Goal: Task Accomplishment & Management: Use online tool/utility

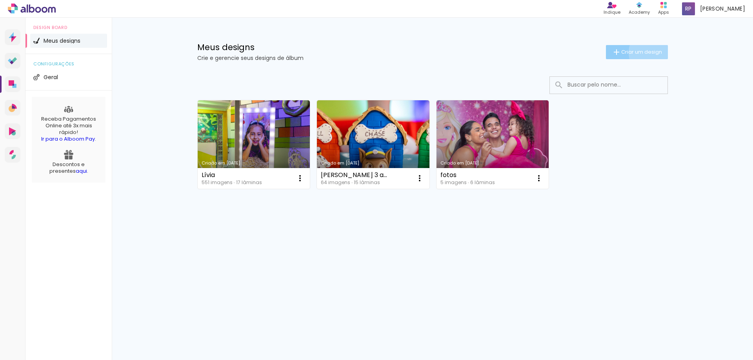
click at [653, 53] on span "Criar um design" at bounding box center [641, 51] width 41 height 5
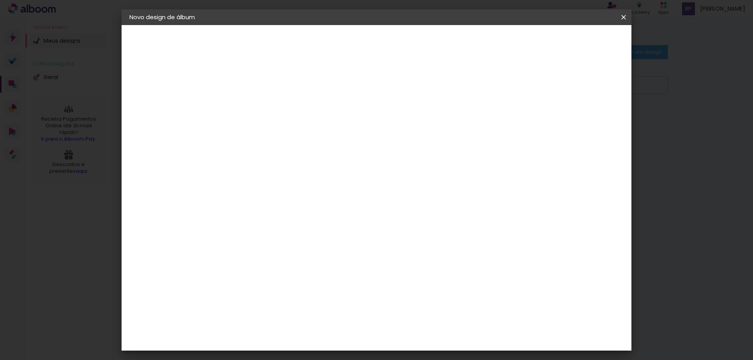
click at [260, 116] on paper-input-container "Título do álbum" at bounding box center [257, 106] width 5 height 20
type input "l"
type input "Lívia 5 anos"
type paper-input "Lívia 5 anos"
click at [0, 0] on slot "Avançar" at bounding box center [0, 0] width 0 height 0
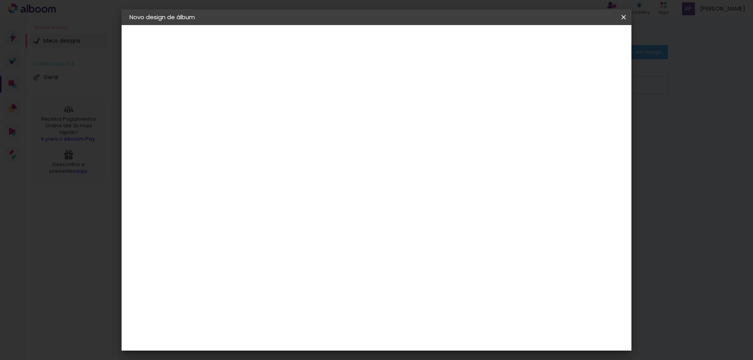
click at [0, 0] on slot "Tamanho Livre" at bounding box center [0, 0] width 0 height 0
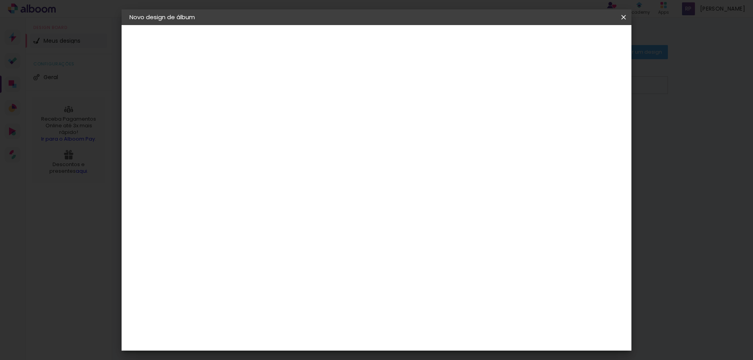
click at [0, 0] on slot "Avançar" at bounding box center [0, 0] width 0 height 0
click at [298, 132] on iron-icon at bounding box center [292, 136] width 9 height 9
click at [300, 164] on div "Escolha o tamanho" at bounding box center [278, 179] width 46 height 36
click at [300, 165] on div "Escolha o tamanho" at bounding box center [278, 179] width 46 height 36
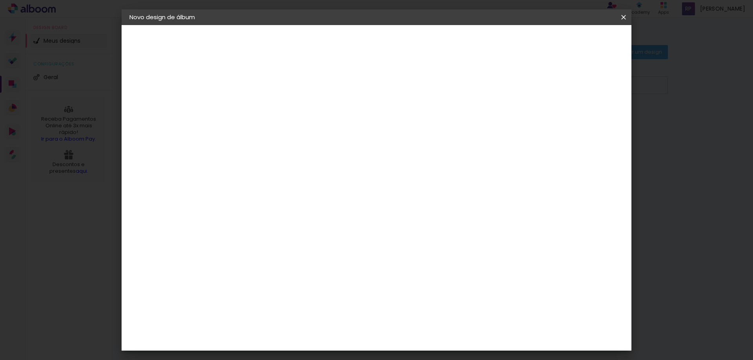
click at [300, 163] on div "Escolha o tamanho" at bounding box center [278, 179] width 46 height 36
click at [300, 168] on div "Escolha o tamanho" at bounding box center [278, 179] width 46 height 36
click at [300, 165] on div "Escolha o tamanho" at bounding box center [278, 179] width 46 height 36
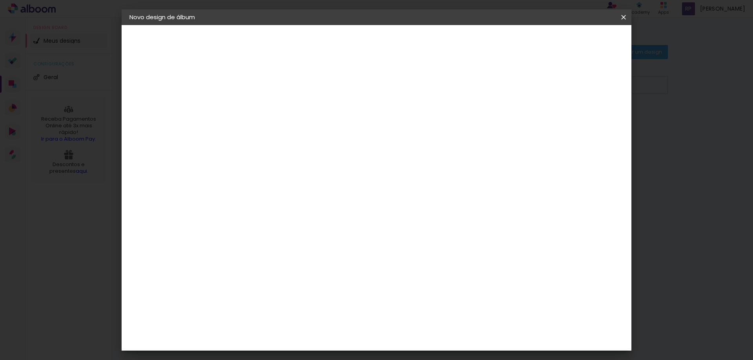
drag, startPoint x: 400, startPoint y: 165, endPoint x: 358, endPoint y: 167, distance: 42.8
click at [300, 167] on div "Escolha o tamanho" at bounding box center [278, 179] width 46 height 36
click at [300, 166] on div "Escolha o tamanho" at bounding box center [278, 179] width 46 height 36
drag, startPoint x: 451, startPoint y: 165, endPoint x: 351, endPoint y: 166, distance: 99.6
click at [300, 166] on div "Escolha o tamanho" at bounding box center [278, 179] width 46 height 36
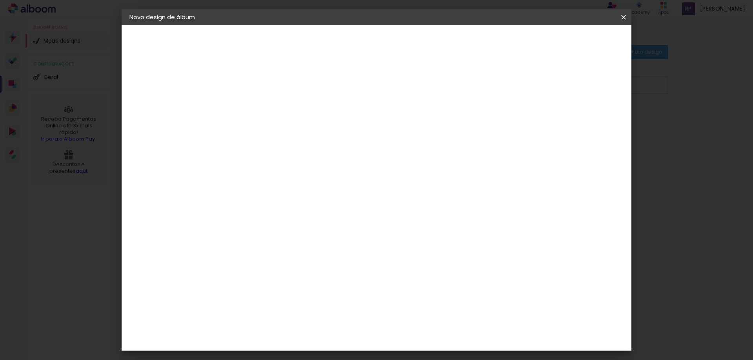
click at [332, 92] on div "Opções disponíveis Padrão Tamanho Escolha o tamanho Modelo Escolha o modelo do …" at bounding box center [278, 58] width 108 height 67
click at [0, 0] on slot "Voltar" at bounding box center [0, 0] width 0 height 0
click at [405, 116] on paper-item "Tamanho Livre" at bounding box center [366, 119] width 75 height 17
click at [0, 0] on slot "Avançar" at bounding box center [0, 0] width 0 height 0
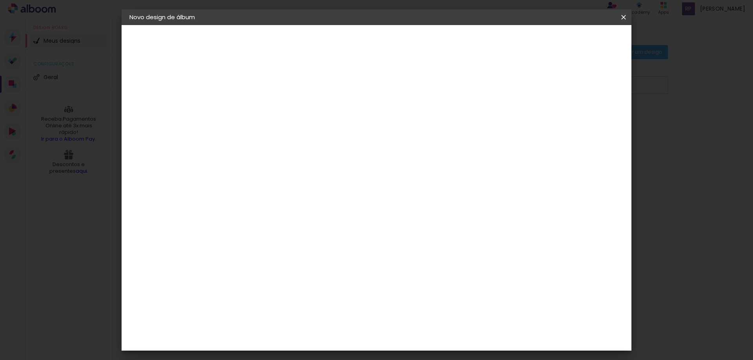
click at [242, 189] on input "30" at bounding box center [233, 184] width 20 height 12
type input "3"
type input "20"
type paper-input "20"
click at [575, 43] on span "Iniciar design" at bounding box center [557, 41] width 36 height 5
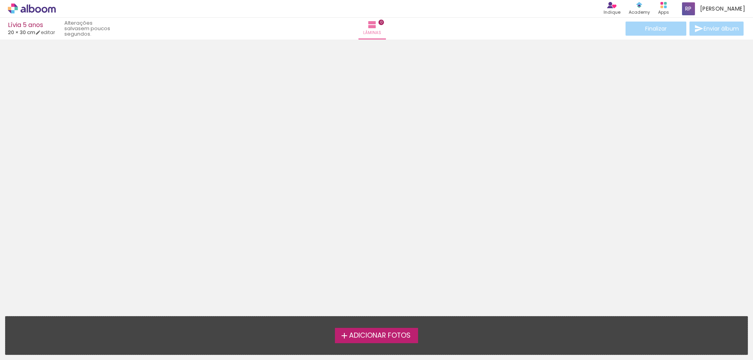
click at [356, 333] on span "Adicionar Fotos" at bounding box center [380, 336] width 62 height 7
click at [0, 0] on input "file" at bounding box center [0, 0] width 0 height 0
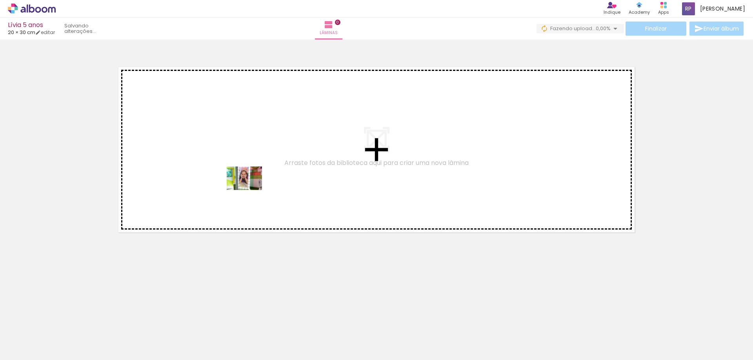
drag, startPoint x: 87, startPoint y: 333, endPoint x: 270, endPoint y: 174, distance: 242.4
click at [270, 174] on quentale-workspace at bounding box center [376, 180] width 753 height 360
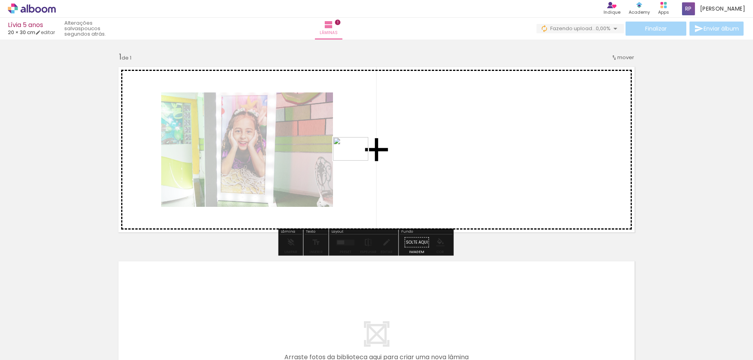
drag, startPoint x: 128, startPoint y: 333, endPoint x: 368, endPoint y: 155, distance: 298.6
click at [368, 155] on quentale-workspace at bounding box center [376, 180] width 753 height 360
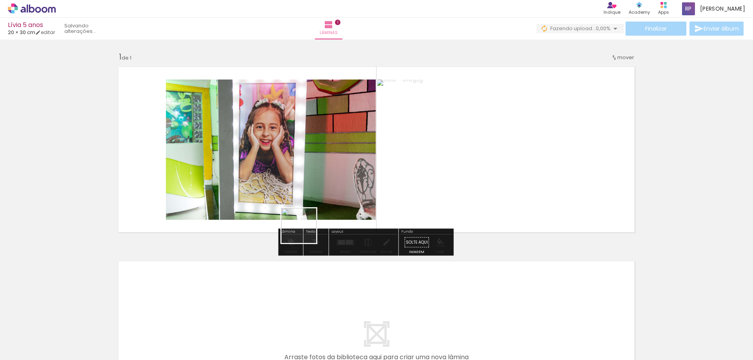
drag, startPoint x: 179, startPoint y: 335, endPoint x: 412, endPoint y: 166, distance: 287.9
click at [412, 166] on quentale-workspace at bounding box center [376, 180] width 753 height 360
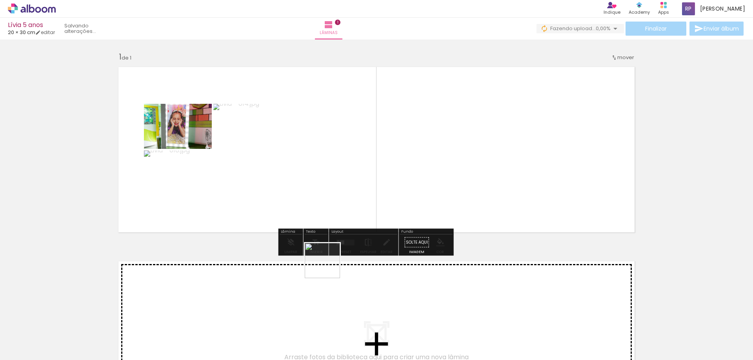
drag, startPoint x: 222, startPoint y: 339, endPoint x: 430, endPoint y: 191, distance: 255.1
click at [424, 196] on quentale-workspace at bounding box center [376, 180] width 753 height 360
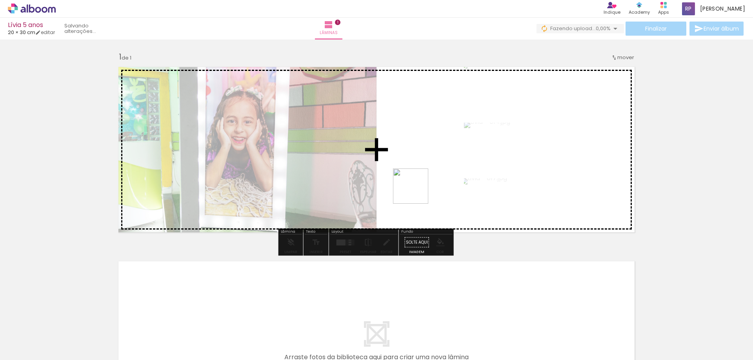
drag, startPoint x: 256, startPoint y: 334, endPoint x: 458, endPoint y: 144, distance: 277.5
click at [458, 144] on quentale-workspace at bounding box center [376, 180] width 753 height 360
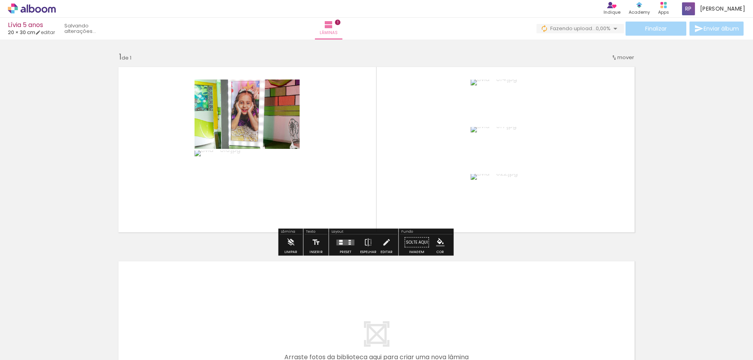
click at [25, 346] on span "Adicionar Fotos" at bounding box center [28, 350] width 24 height 9
click at [0, 0] on input "file" at bounding box center [0, 0] width 0 height 0
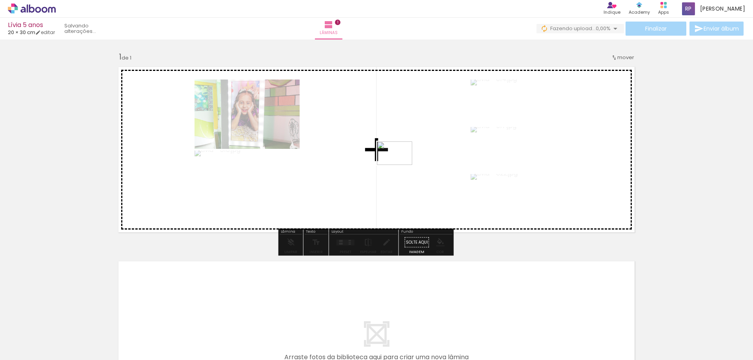
drag, startPoint x: 296, startPoint y: 340, endPoint x: 405, endPoint y: 157, distance: 213.5
click at [405, 157] on quentale-workspace at bounding box center [376, 180] width 753 height 360
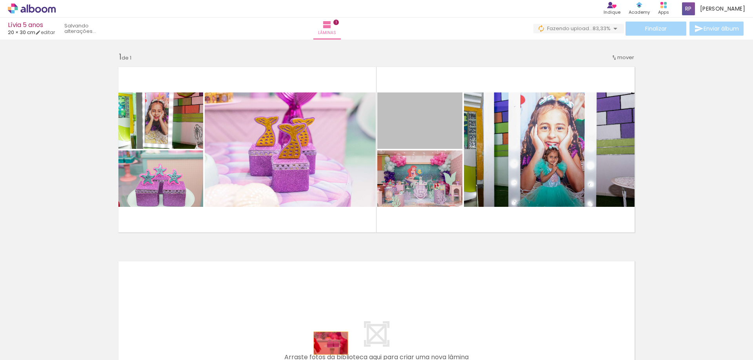
drag, startPoint x: 419, startPoint y: 124, endPoint x: 328, endPoint y: 344, distance: 237.2
click at [328, 344] on quentale-workspace at bounding box center [376, 180] width 753 height 360
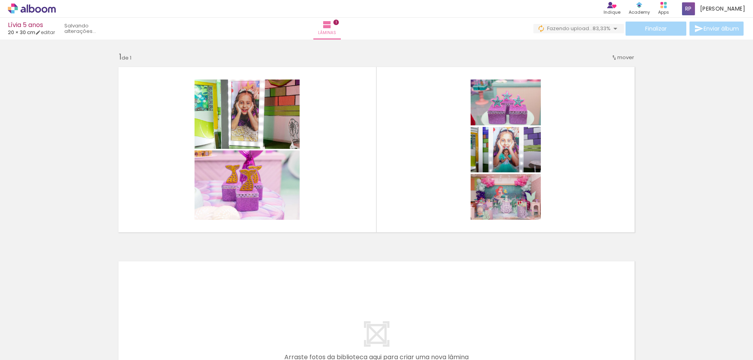
click at [106, 318] on iron-icon at bounding box center [105, 318] width 8 height 8
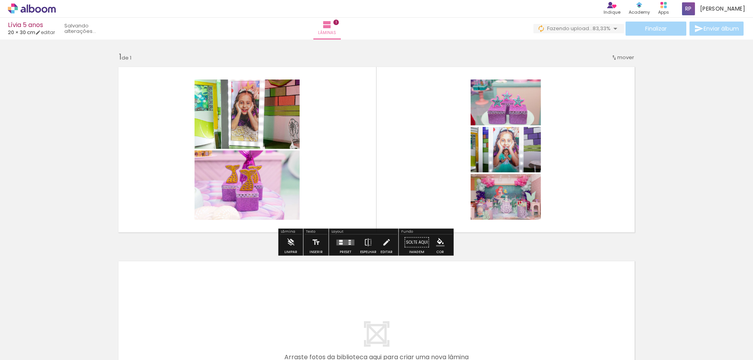
click at [31, 351] on span "Adicionar Fotos" at bounding box center [28, 350] width 24 height 9
click at [0, 0] on input "file" at bounding box center [0, 0] width 0 height 0
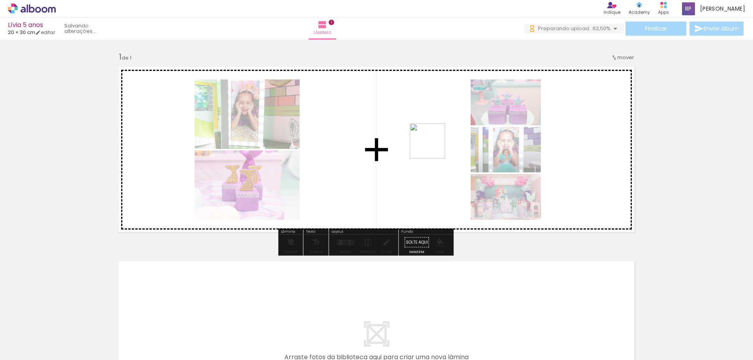
drag, startPoint x: 395, startPoint y: 343, endPoint x: 433, endPoint y: 147, distance: 199.9
click at [433, 147] on quentale-workspace at bounding box center [376, 180] width 753 height 360
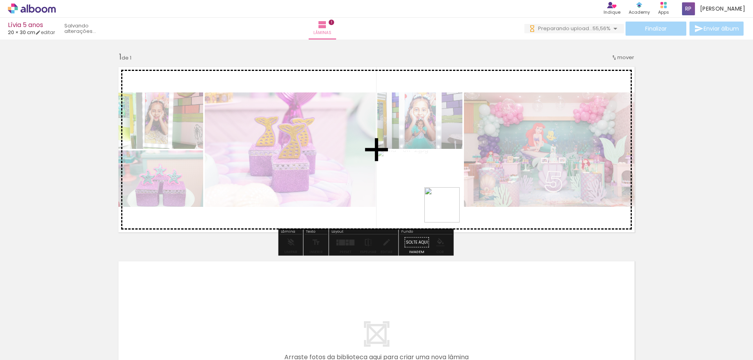
drag, startPoint x: 426, startPoint y: 335, endPoint x: 455, endPoint y: 184, distance: 153.7
click at [455, 184] on quentale-workspace at bounding box center [376, 180] width 753 height 360
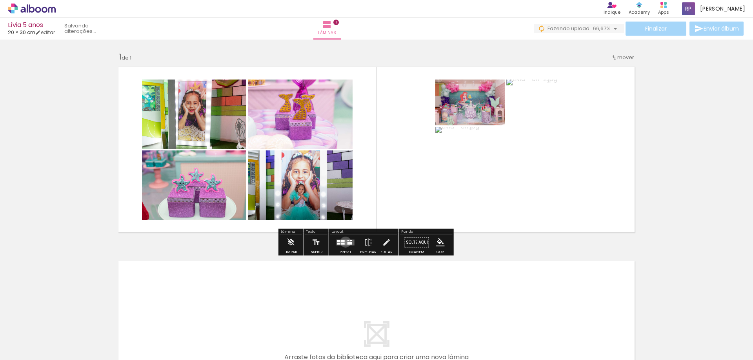
click at [352, 244] on quentale-layouter at bounding box center [346, 243] width 18 height 6
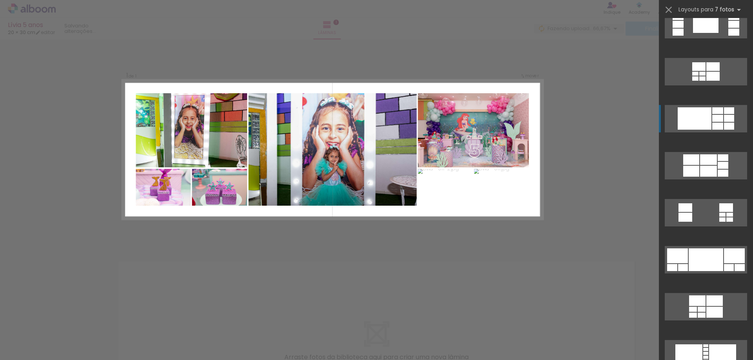
scroll to position [353, 0]
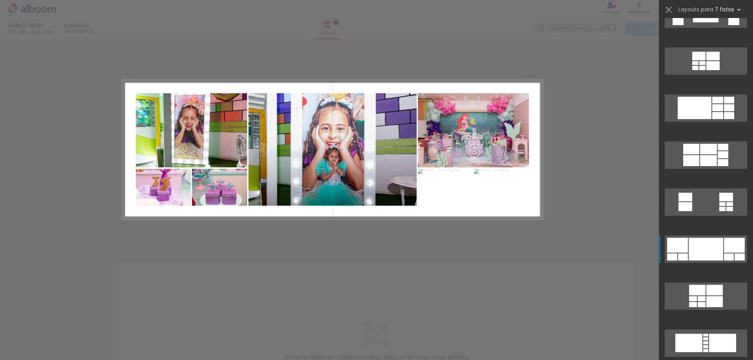
click at [701, 253] on div at bounding box center [706, 249] width 35 height 23
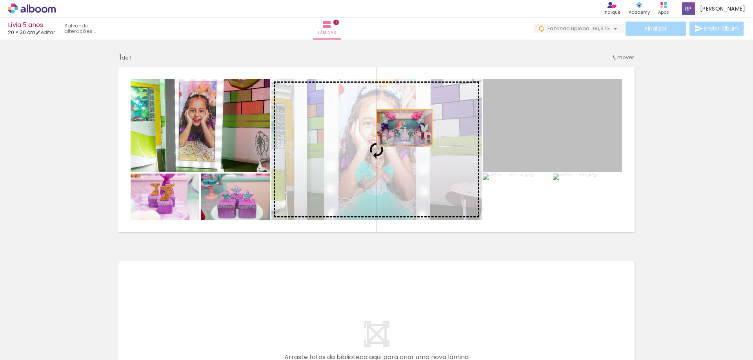
drag, startPoint x: 568, startPoint y: 124, endPoint x: 394, endPoint y: 128, distance: 174.2
click at [0, 0] on slot at bounding box center [0, 0] width 0 height 0
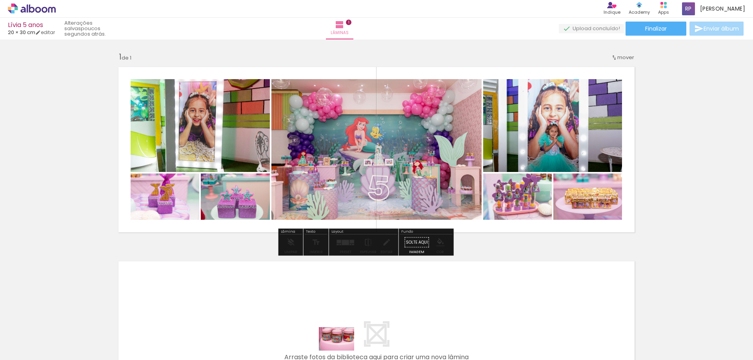
drag, startPoint x: 350, startPoint y: 339, endPoint x: 343, endPoint y: 351, distance: 14.1
click at [343, 347] on div at bounding box center [342, 334] width 39 height 26
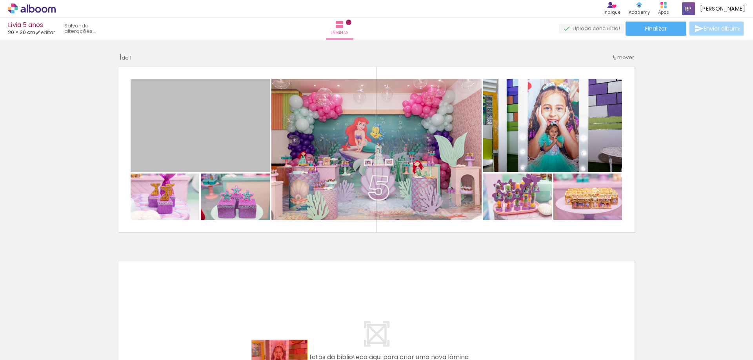
drag, startPoint x: 211, startPoint y: 133, endPoint x: 329, endPoint y: 346, distance: 243.7
click at [277, 359] on quentale-workspace at bounding box center [376, 180] width 753 height 360
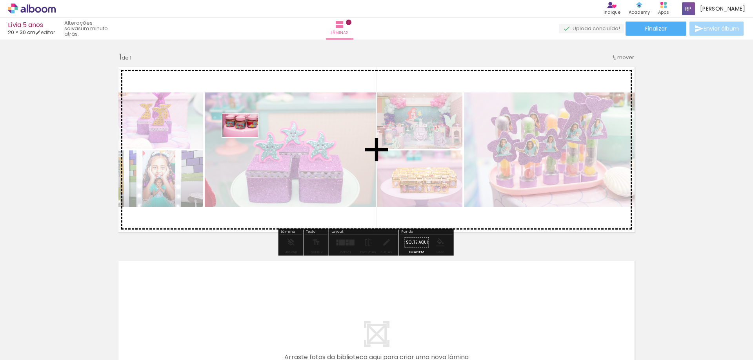
drag, startPoint x: 339, startPoint y: 339, endPoint x: 246, endPoint y: 137, distance: 222.2
click at [246, 137] on quentale-workspace at bounding box center [376, 180] width 753 height 360
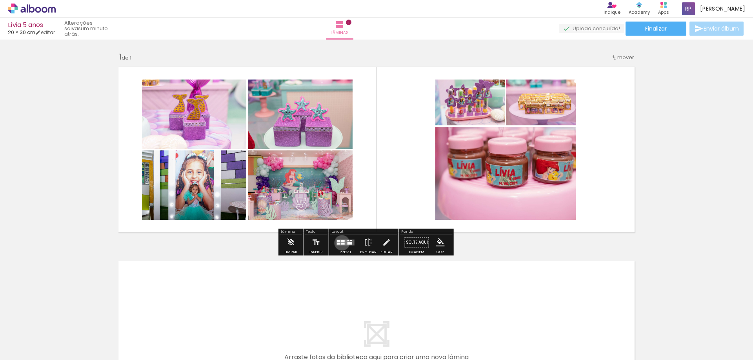
click at [345, 244] on div at bounding box center [343, 244] width 4 height 2
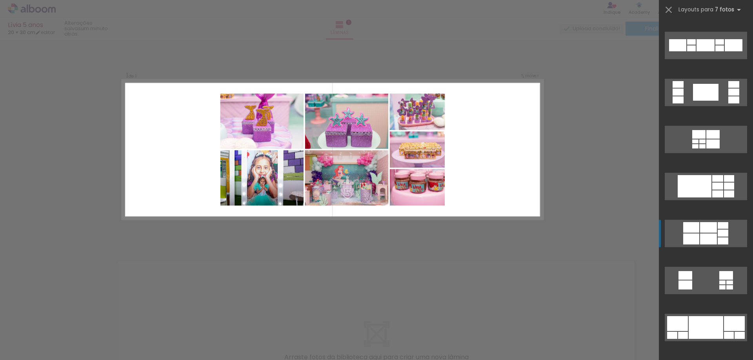
scroll to position [314, 0]
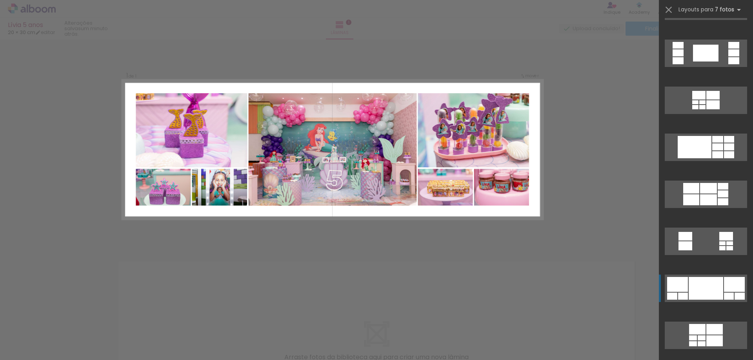
click at [712, 294] on div at bounding box center [706, 288] width 35 height 23
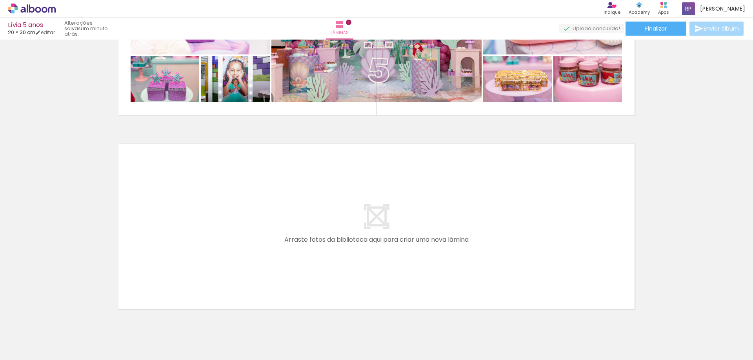
scroll to position [148, 0]
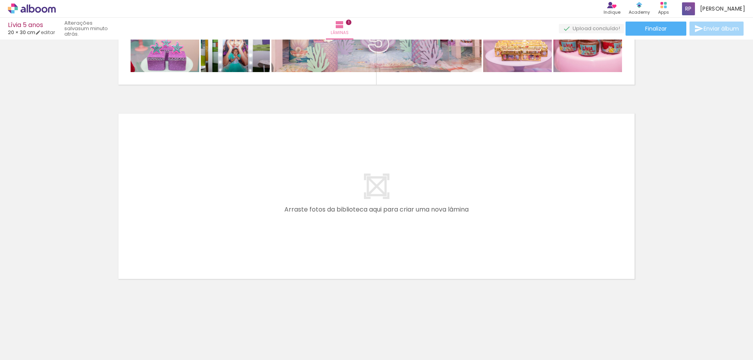
click at [22, 349] on span "Adicionar Fotos" at bounding box center [28, 350] width 24 height 9
click at [0, 0] on input "file" at bounding box center [0, 0] width 0 height 0
click at [379, 194] on quentale-layouter at bounding box center [377, 196] width 526 height 175
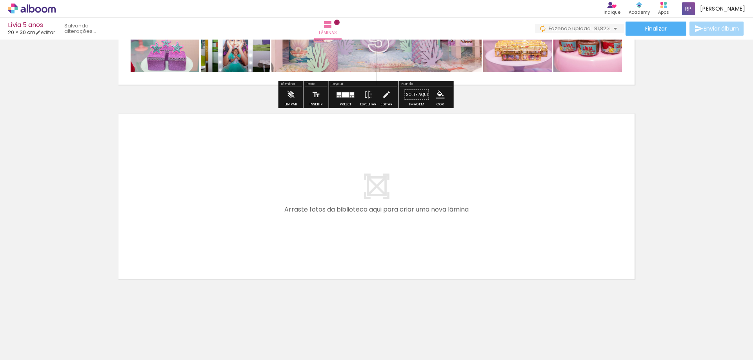
click at [578, 78] on quentale-layouter at bounding box center [377, 1] width 526 height 175
click at [445, 98] on iron-icon "color picker" at bounding box center [440, 95] width 9 height 9
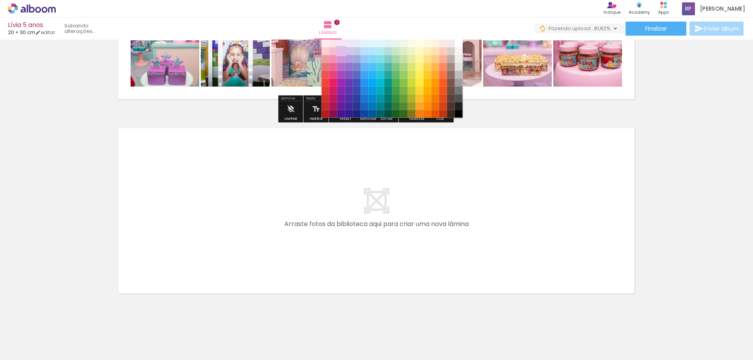
click at [340, 51] on paper-item "#e1bee7" at bounding box center [341, 51] width 8 height 8
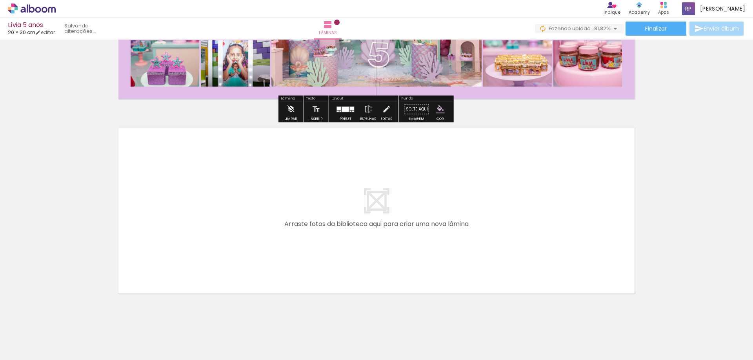
click at [431, 108] on paper-button "Solte aqui Imagem" at bounding box center [417, 112] width 28 height 20
click at [375, 184] on quentale-layouter at bounding box center [377, 211] width 526 height 175
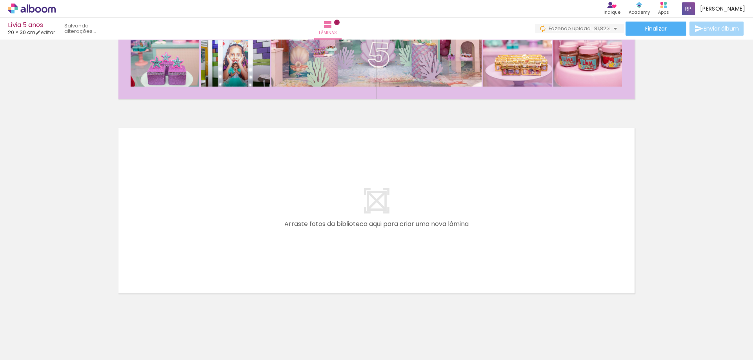
click at [391, 182] on quentale-layouter at bounding box center [377, 211] width 526 height 175
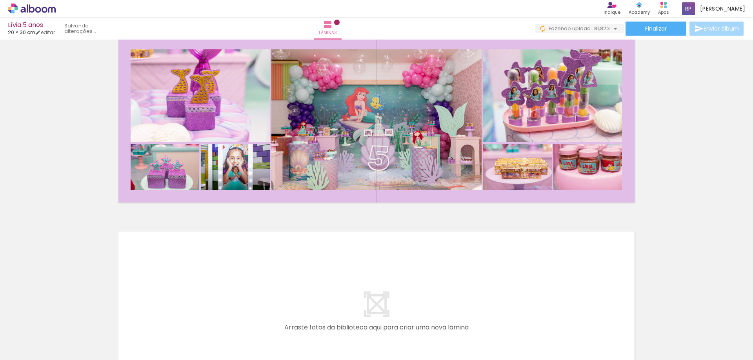
scroll to position [0, 0]
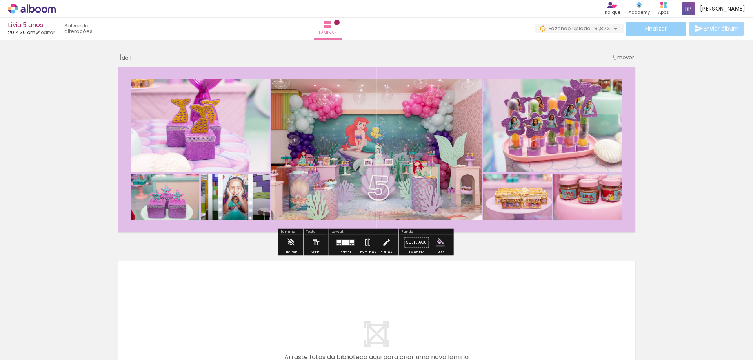
click at [648, 29] on span "Finalizar" at bounding box center [656, 28] width 22 height 5
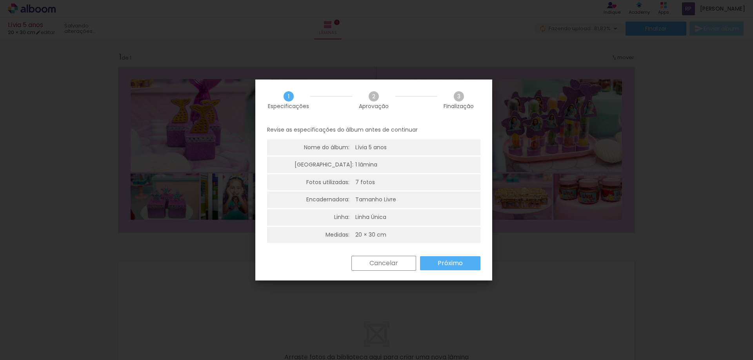
click at [736, 161] on iron-overlay-backdrop at bounding box center [376, 180] width 753 height 360
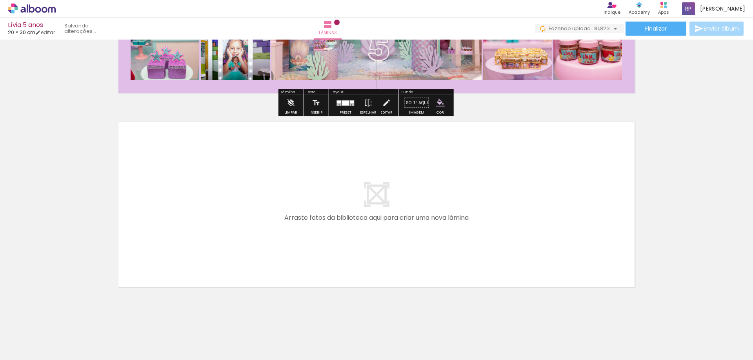
scroll to position [148, 0]
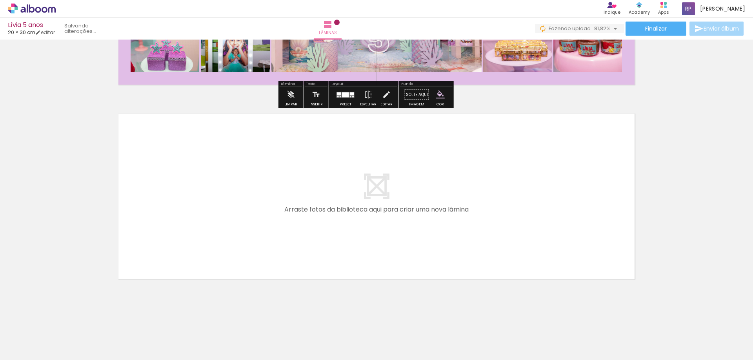
click at [369, 150] on quentale-layouter at bounding box center [377, 196] width 526 height 175
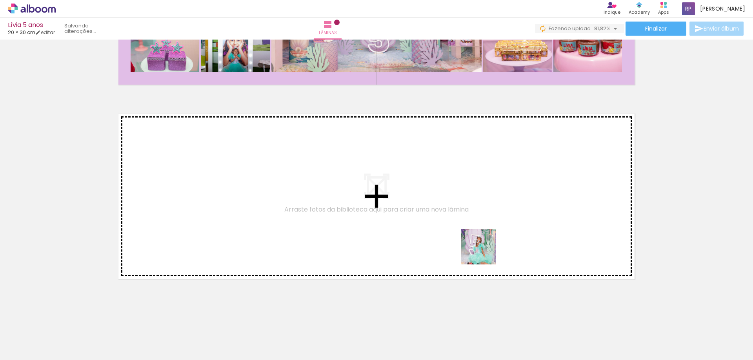
drag, startPoint x: 482, startPoint y: 340, endPoint x: 531, endPoint y: 300, distance: 63.0
click at [486, 226] on quentale-workspace at bounding box center [376, 180] width 753 height 360
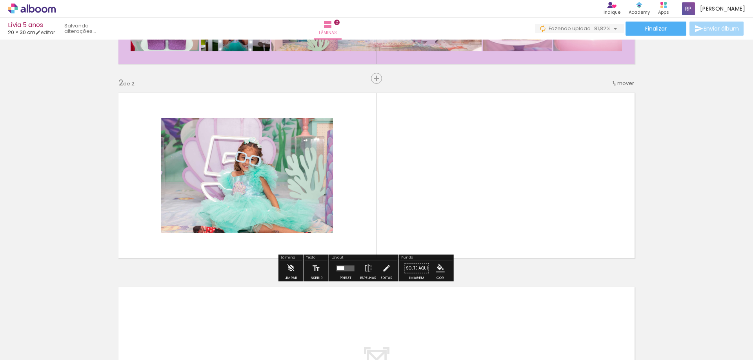
scroll to position [169, 0]
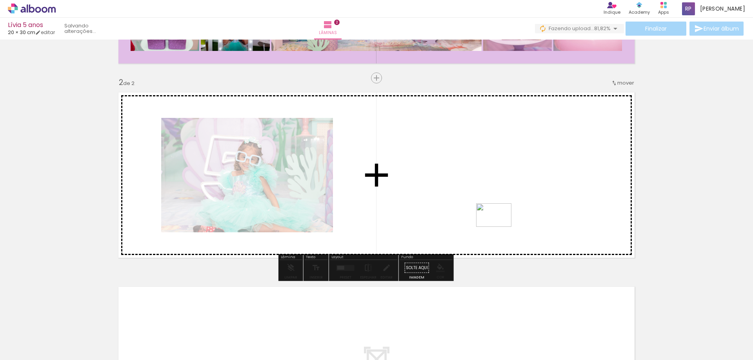
drag, startPoint x: 522, startPoint y: 329, endPoint x: 494, endPoint y: 207, distance: 125.1
click at [494, 207] on quentale-workspace at bounding box center [376, 180] width 753 height 360
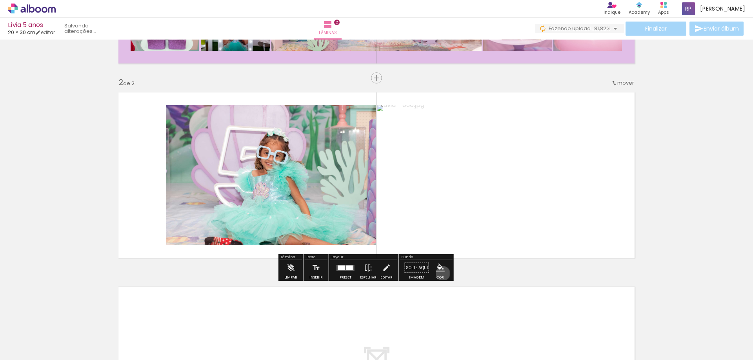
click at [448, 275] on paper-menu-button "#ffebee #ffcdd2 #ef9a9a #e57373 #ef5350 #f44336 #e53935 #d32f2f #c62828 #b71c1c…" at bounding box center [440, 268] width 15 height 15
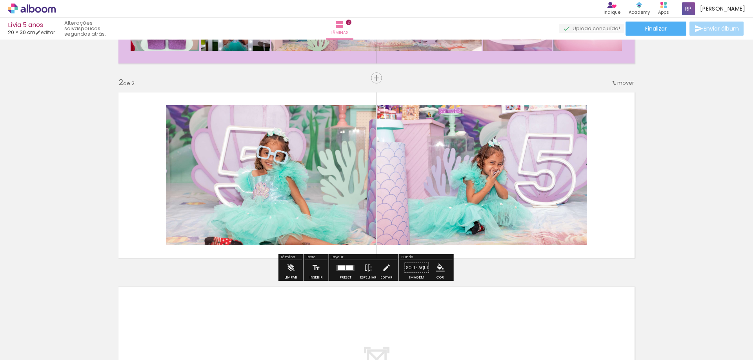
click at [445, 268] on iron-icon "color picker" at bounding box center [440, 268] width 9 height 9
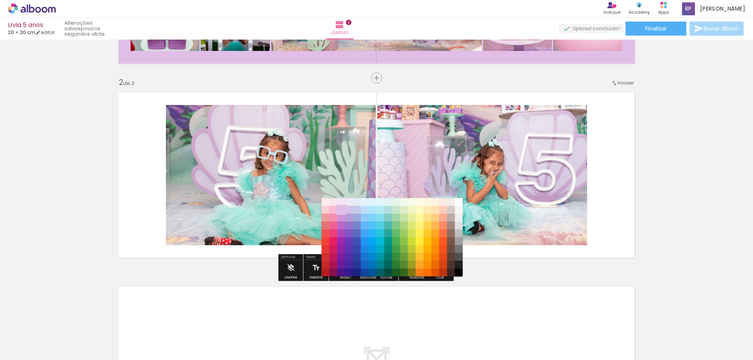
click at [339, 207] on paper-item "#e1bee7" at bounding box center [341, 210] width 8 height 8
click at [348, 209] on paper-item "#d1c4e9" at bounding box center [349, 210] width 8 height 8
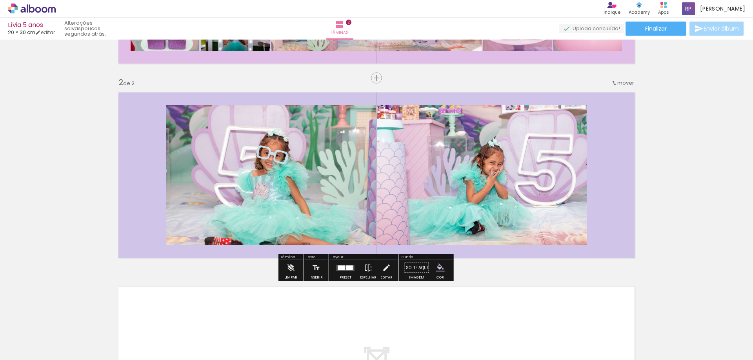
click at [445, 273] on iron-icon "color picker" at bounding box center [440, 268] width 9 height 9
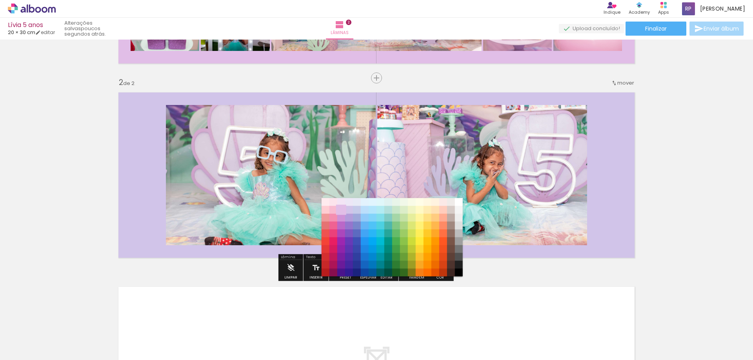
click at [339, 210] on paper-item "#e1bee7" at bounding box center [341, 210] width 8 height 8
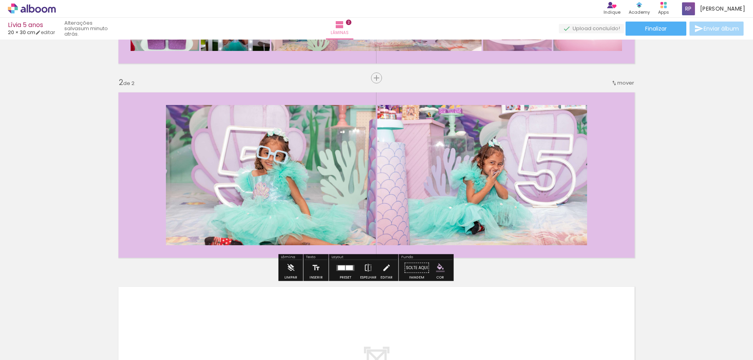
click at [662, 198] on div "Inserir lâmina 1 de 2 Inserir lâmina 2 de 2" at bounding box center [376, 165] width 753 height 584
click at [355, 273] on div at bounding box center [345, 268] width 21 height 16
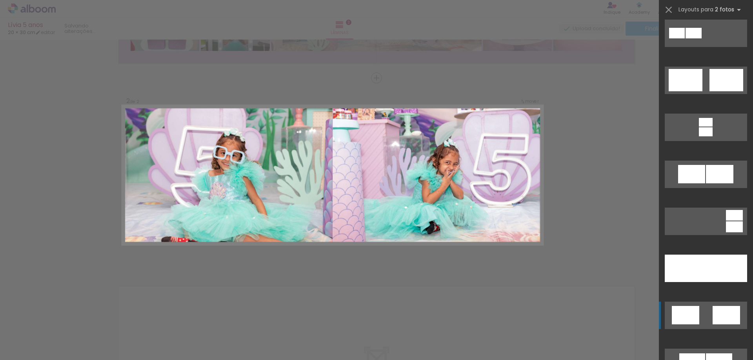
scroll to position [353, 0]
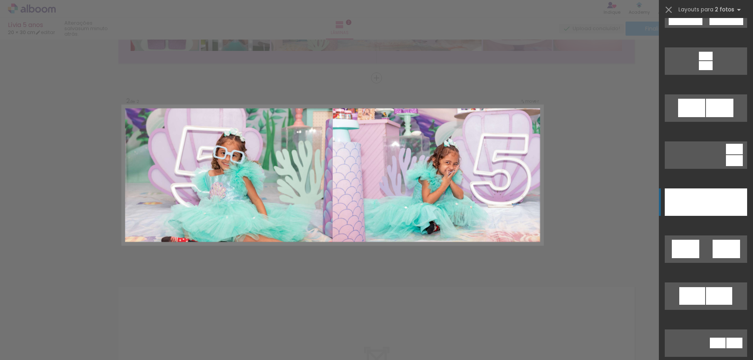
click at [707, 207] on div at bounding box center [726, 202] width 41 height 27
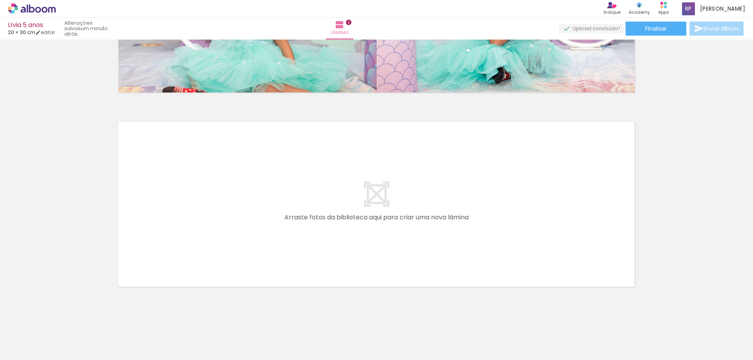
scroll to position [342, 0]
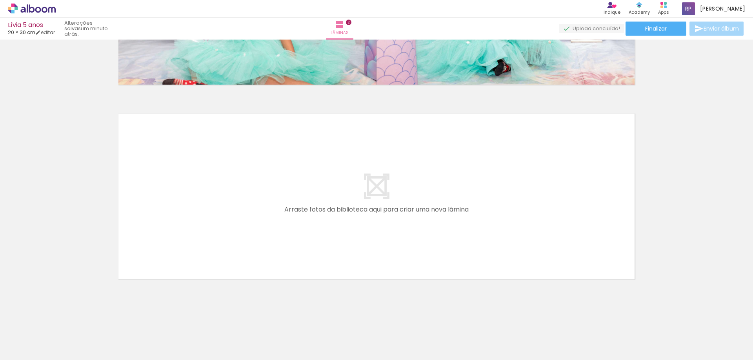
click at [22, 351] on span "Adicionar Fotos" at bounding box center [28, 350] width 24 height 9
click at [0, 0] on input "file" at bounding box center [0, 0] width 0 height 0
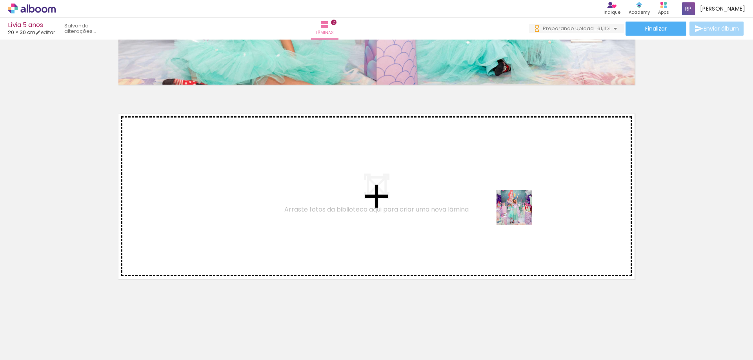
scroll to position [0, 0]
drag, startPoint x: 575, startPoint y: 342, endPoint x: 520, endPoint y: 212, distance: 141.2
click at [520, 212] on quentale-workspace at bounding box center [376, 180] width 753 height 360
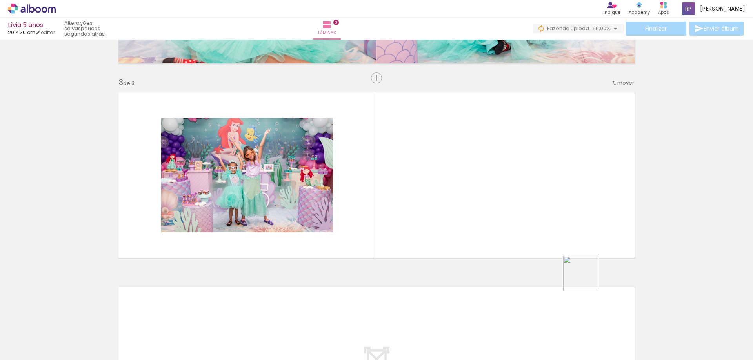
drag, startPoint x: 617, startPoint y: 339, endPoint x: 532, endPoint y: 191, distance: 169.9
click at [532, 191] on quentale-workspace at bounding box center [376, 180] width 753 height 360
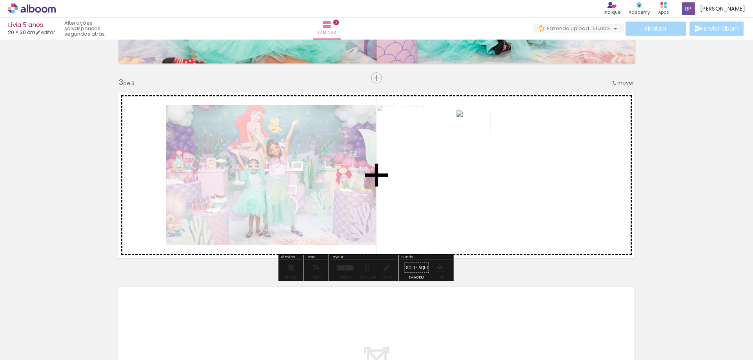
drag, startPoint x: 659, startPoint y: 335, endPoint x: 472, endPoint y: 123, distance: 282.4
click at [472, 123] on quentale-workspace at bounding box center [376, 180] width 753 height 360
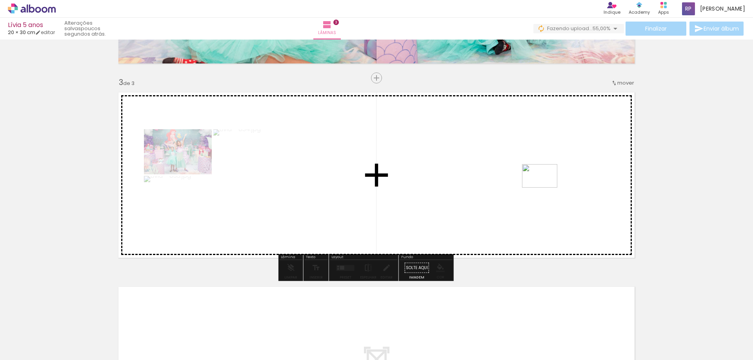
drag, startPoint x: 703, startPoint y: 338, endPoint x: 538, endPoint y: 179, distance: 229.1
click at [538, 179] on quentale-workspace at bounding box center [376, 180] width 753 height 360
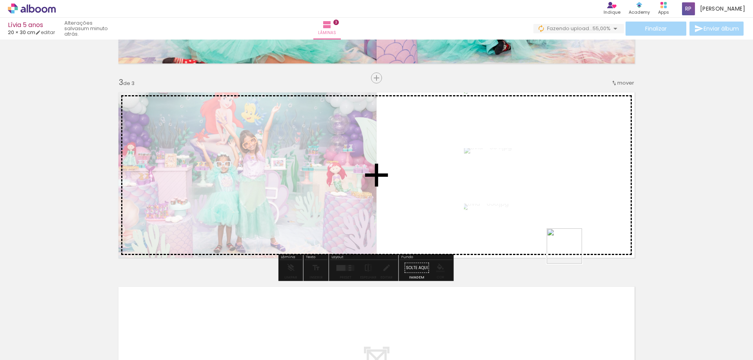
drag, startPoint x: 735, startPoint y: 337, endPoint x: 443, endPoint y: 198, distance: 323.5
click at [443, 198] on quentale-workspace at bounding box center [376, 180] width 753 height 360
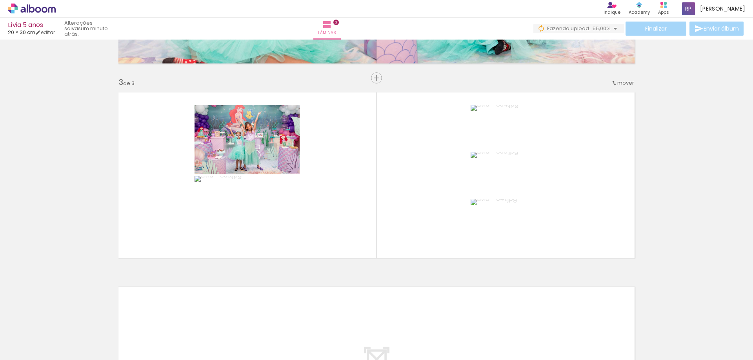
scroll to position [0, 157]
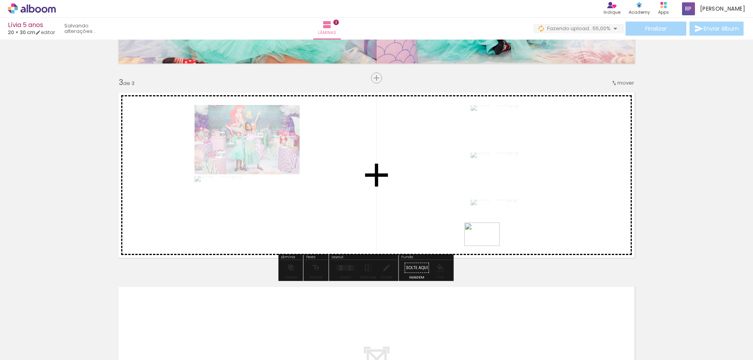
drag, startPoint x: 632, startPoint y: 341, endPoint x: 408, endPoint y: 196, distance: 266.9
click at [408, 196] on quentale-workspace at bounding box center [376, 180] width 753 height 360
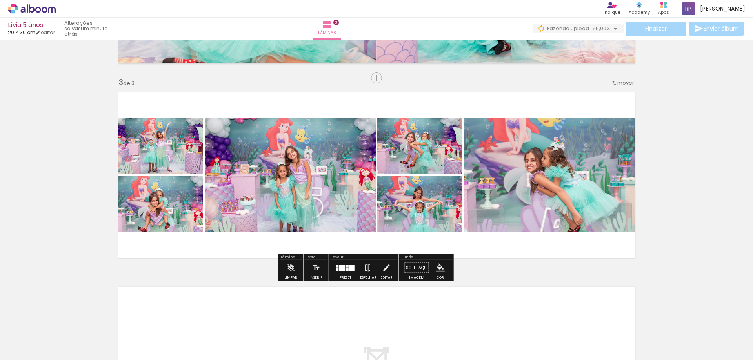
click at [345, 270] on div at bounding box center [342, 268] width 6 height 6
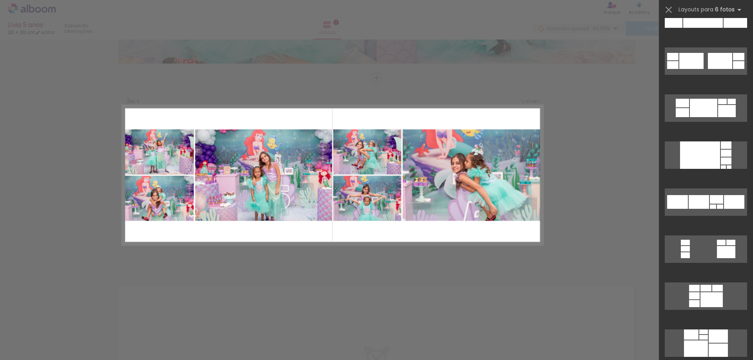
scroll to position [0, 0]
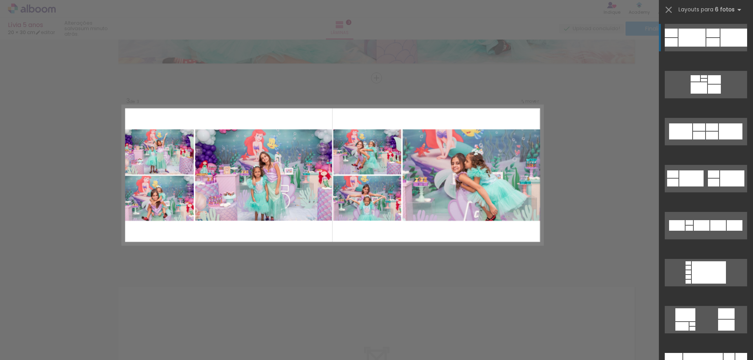
click at [724, 31] on div at bounding box center [734, 38] width 27 height 18
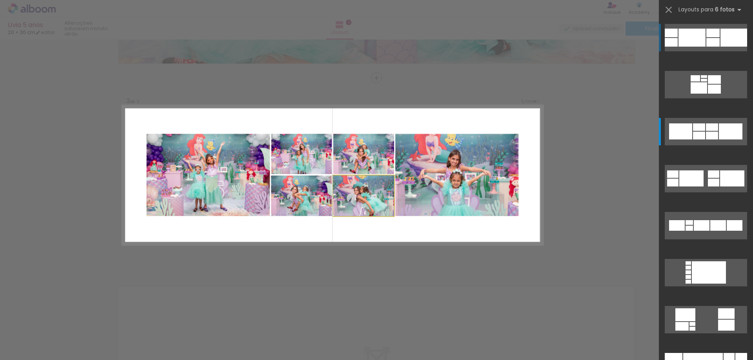
scroll to position [94, 0]
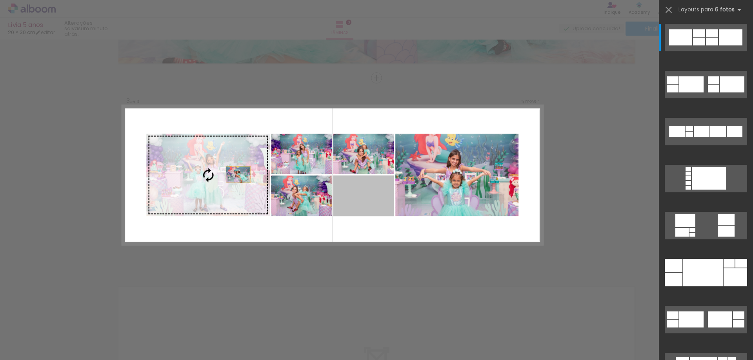
drag, startPoint x: 369, startPoint y: 198, endPoint x: 204, endPoint y: 169, distance: 168.0
click at [0, 0] on slot at bounding box center [0, 0] width 0 height 0
drag, startPoint x: 364, startPoint y: 205, endPoint x: 181, endPoint y: 174, distance: 185.4
click at [0, 0] on slot at bounding box center [0, 0] width 0 height 0
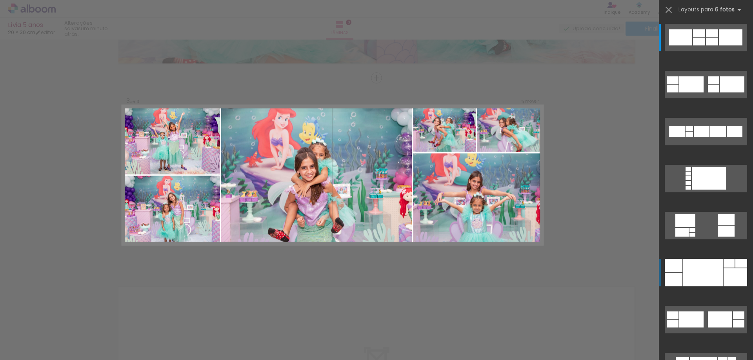
click at [719, 277] on div at bounding box center [703, 272] width 40 height 27
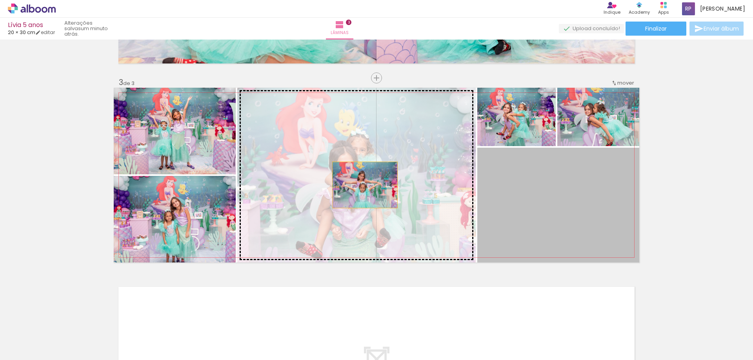
drag, startPoint x: 569, startPoint y: 215, endPoint x: 350, endPoint y: 184, distance: 221.1
click at [0, 0] on slot at bounding box center [0, 0] width 0 height 0
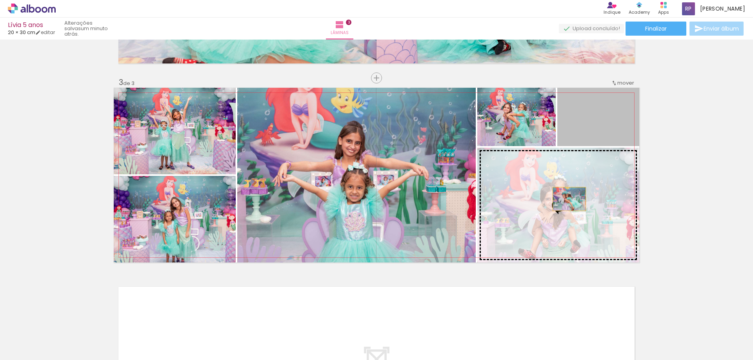
drag, startPoint x: 606, startPoint y: 121, endPoint x: 565, endPoint y: 200, distance: 89.6
click at [0, 0] on slot at bounding box center [0, 0] width 0 height 0
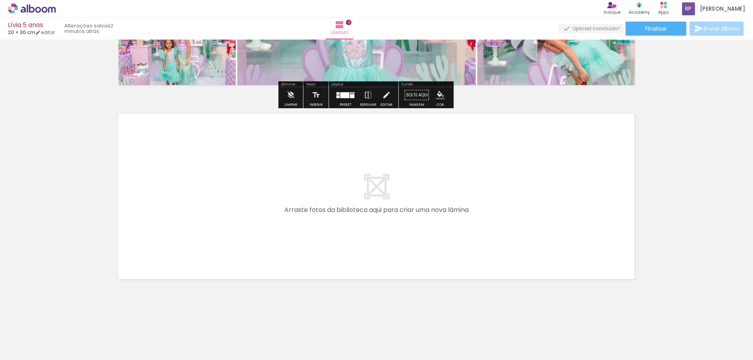
scroll to position [537, 0]
click at [29, 351] on span "Adicionar Fotos" at bounding box center [28, 350] width 24 height 9
click at [0, 0] on input "file" at bounding box center [0, 0] width 0 height 0
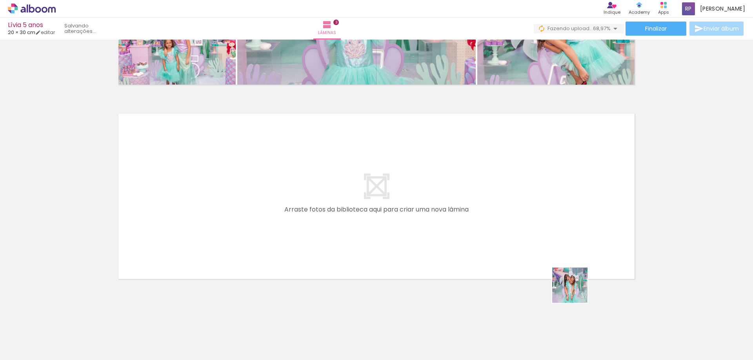
drag, startPoint x: 594, startPoint y: 336, endPoint x: 553, endPoint y: 221, distance: 122.3
click at [553, 221] on quentale-workspace at bounding box center [376, 180] width 753 height 360
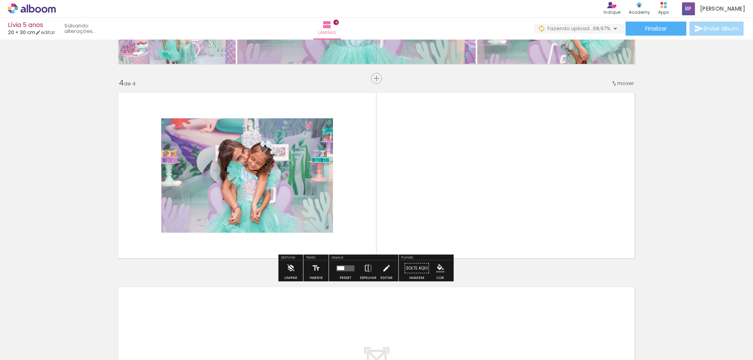
scroll to position [558, 0]
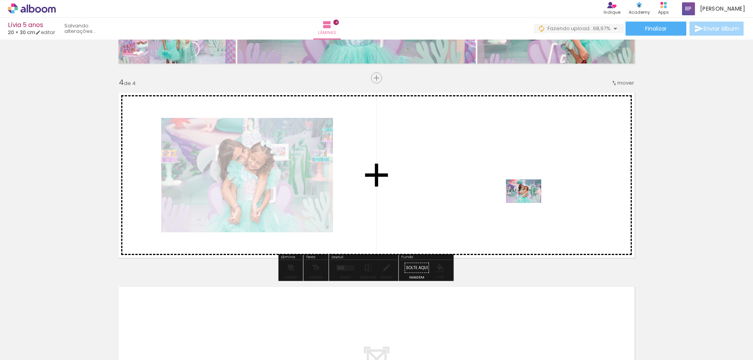
drag, startPoint x: 552, startPoint y: 329, endPoint x: 530, endPoint y: 203, distance: 128.3
click at [530, 203] on quentale-workspace at bounding box center [376, 180] width 753 height 360
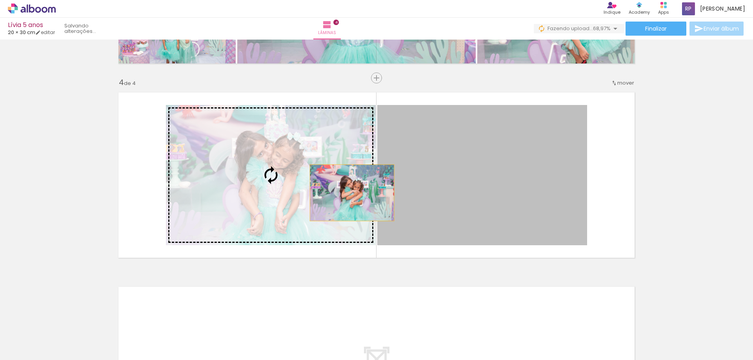
drag, startPoint x: 530, startPoint y: 203, endPoint x: 349, endPoint y: 193, distance: 181.1
click at [0, 0] on slot at bounding box center [0, 0] width 0 height 0
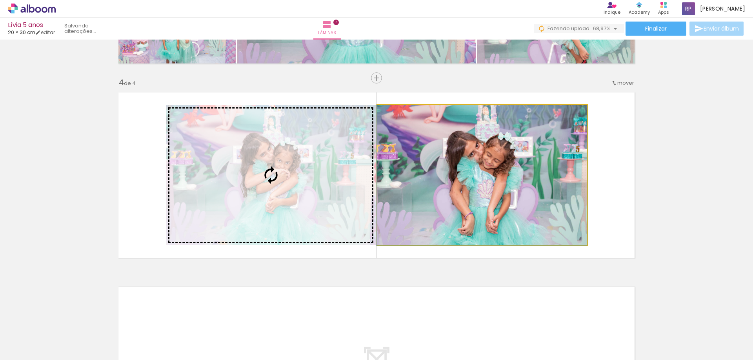
drag, startPoint x: 349, startPoint y: 193, endPoint x: 294, endPoint y: 180, distance: 55.9
click at [0, 0] on slot at bounding box center [0, 0] width 0 height 0
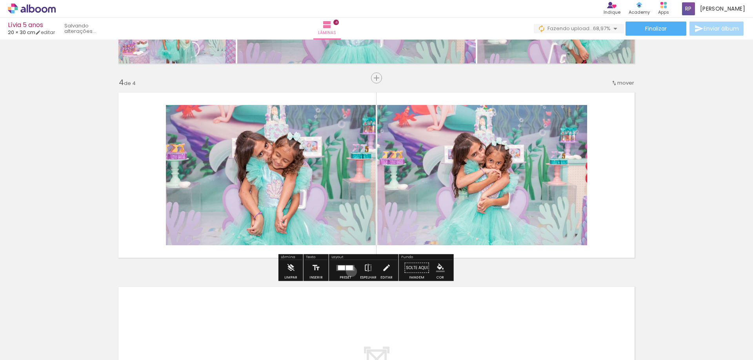
click at [356, 273] on div at bounding box center [345, 268] width 21 height 16
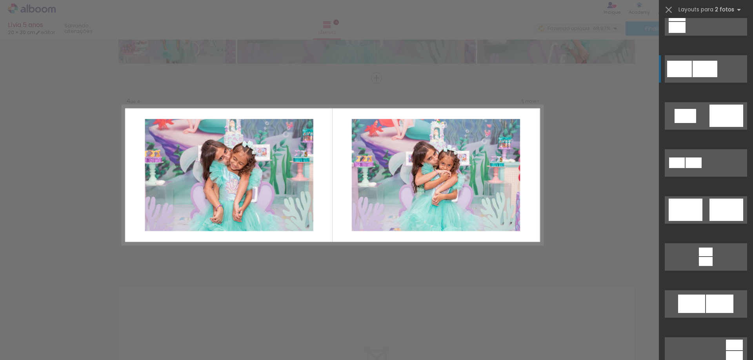
scroll to position [353, 0]
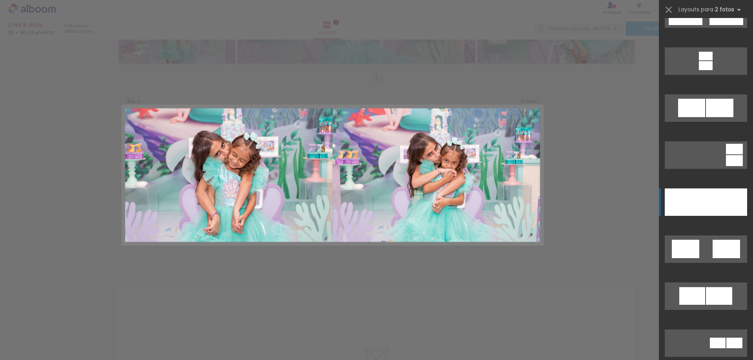
click at [732, 193] on div at bounding box center [726, 202] width 41 height 27
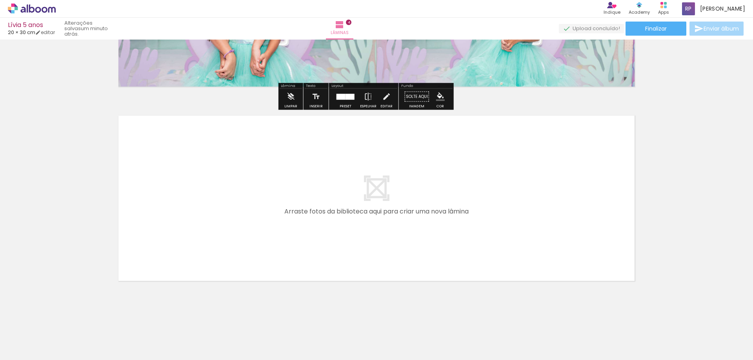
scroll to position [732, 0]
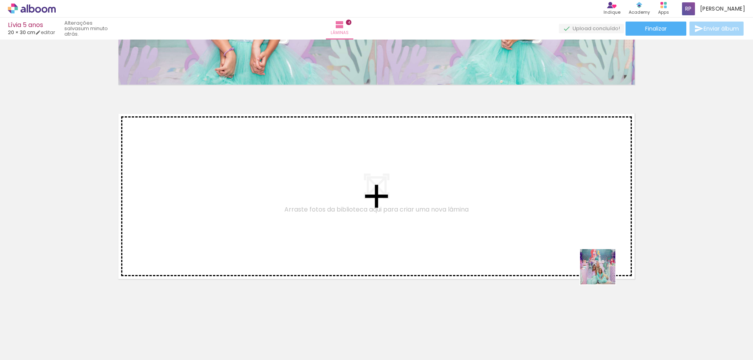
drag, startPoint x: 645, startPoint y: 342, endPoint x: 563, endPoint y: 191, distance: 171.8
click at [563, 191] on quentale-workspace at bounding box center [376, 180] width 753 height 360
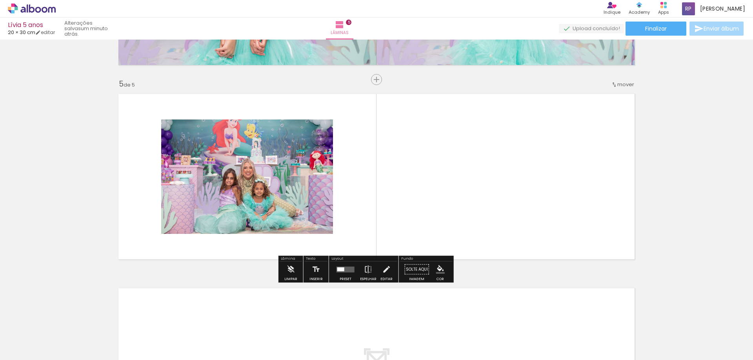
scroll to position [753, 0]
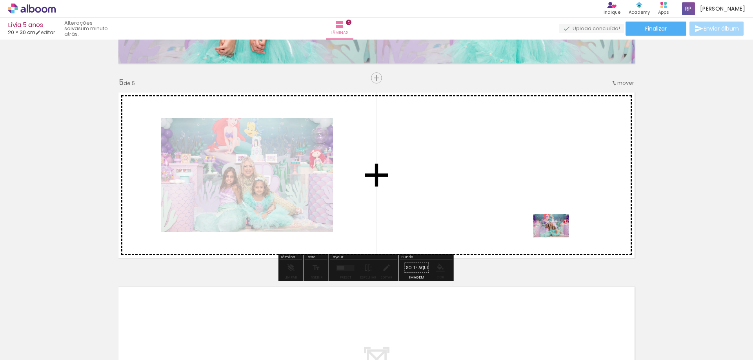
drag, startPoint x: 677, startPoint y: 332, endPoint x: 527, endPoint y: 203, distance: 198.0
click at [527, 203] on quentale-workspace at bounding box center [376, 180] width 753 height 360
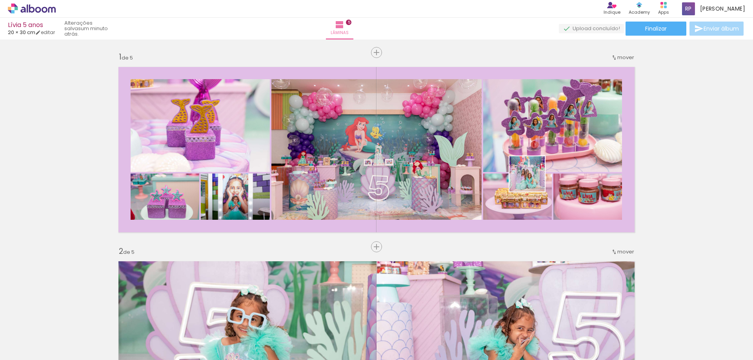
scroll to position [753, 0]
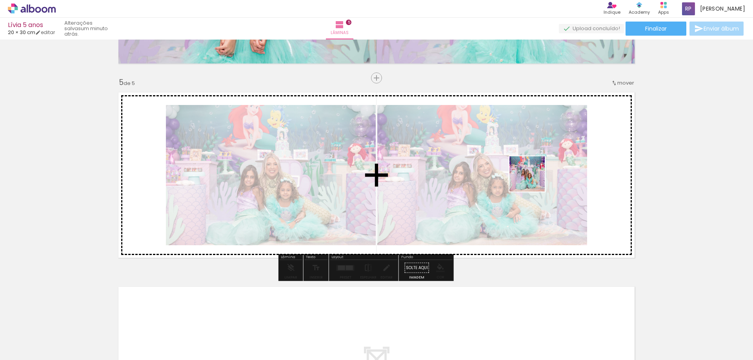
drag, startPoint x: 585, startPoint y: 223, endPoint x: 533, endPoint y: 180, distance: 67.4
click at [533, 180] on quentale-workspace at bounding box center [376, 180] width 753 height 360
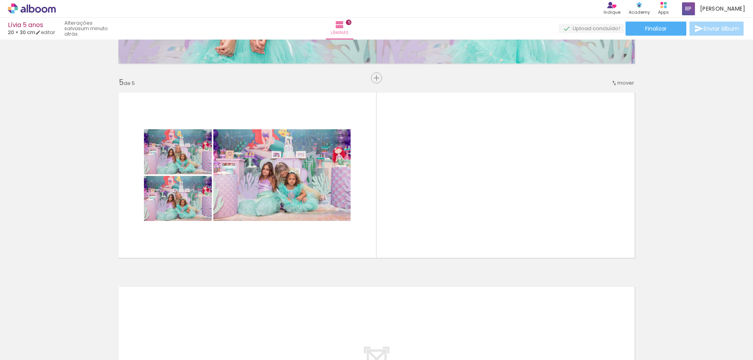
scroll to position [0, 569]
drag, startPoint x: 513, startPoint y: 342, endPoint x: 495, endPoint y: 194, distance: 149.8
click at [495, 194] on quentale-workspace at bounding box center [376, 180] width 753 height 360
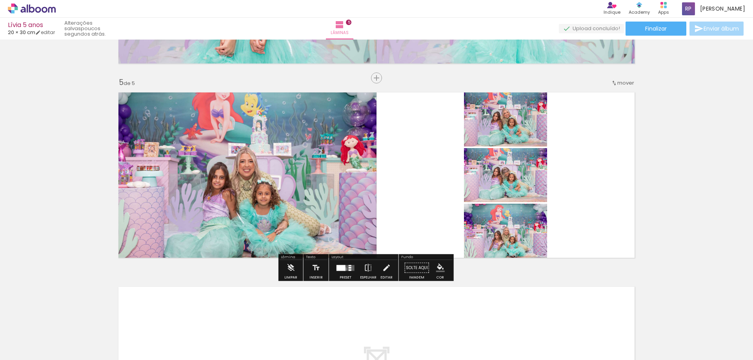
click at [346, 271] on div at bounding box center [341, 268] width 9 height 6
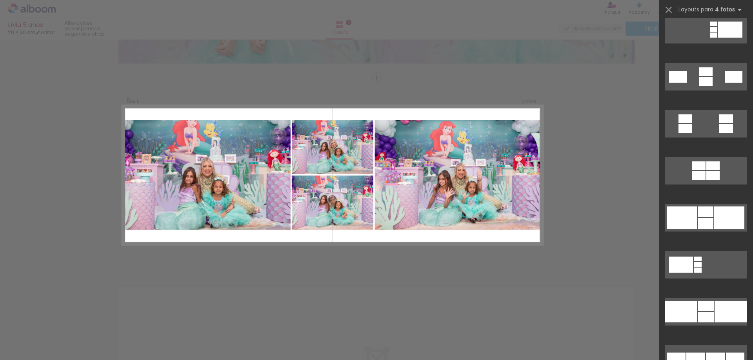
scroll to position [941, 0]
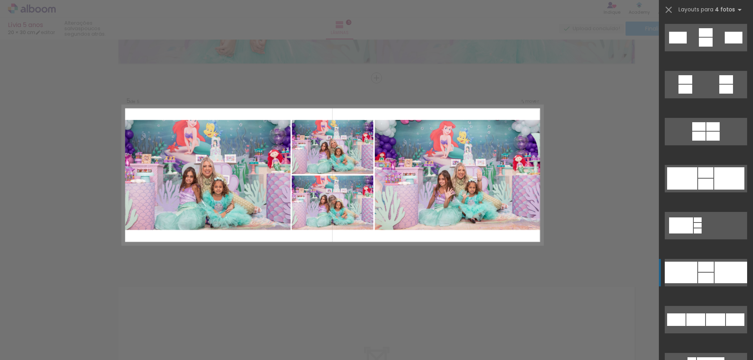
click at [723, 281] on div at bounding box center [731, 273] width 33 height 22
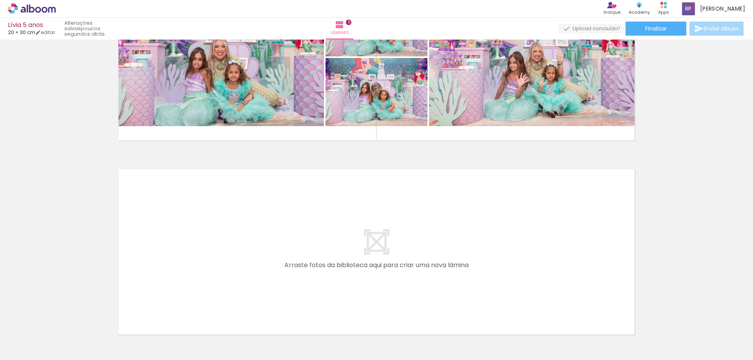
scroll to position [910, 0]
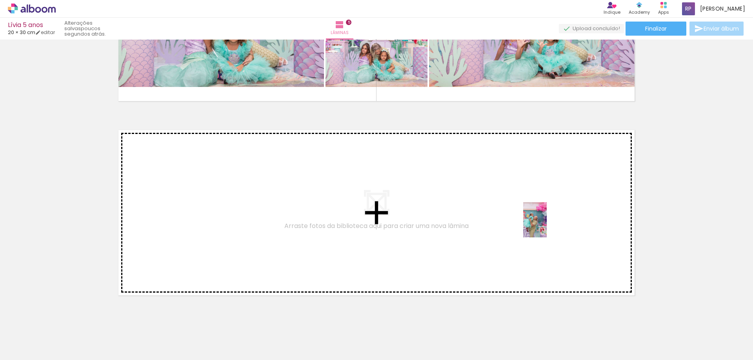
drag, startPoint x: 615, startPoint y: 346, endPoint x: 546, endPoint y: 225, distance: 139.3
click at [546, 225] on quentale-workspace at bounding box center [376, 180] width 753 height 360
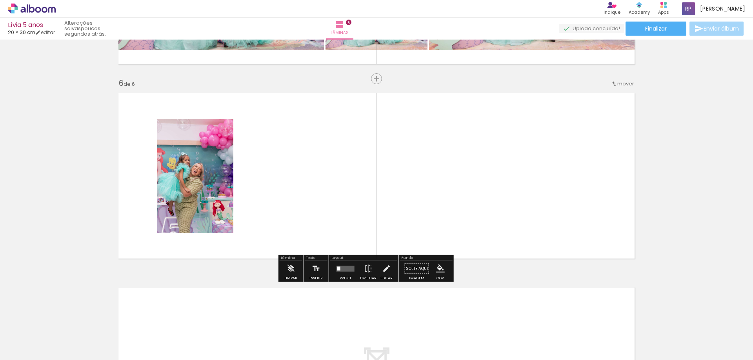
scroll to position [947, 0]
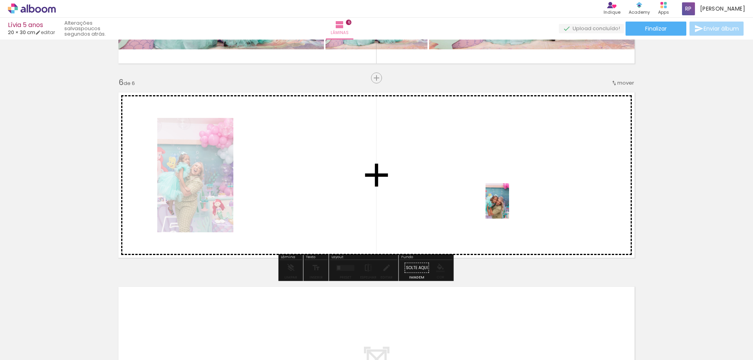
drag, startPoint x: 697, startPoint y: 336, endPoint x: 513, endPoint y: 206, distance: 225.7
click at [496, 195] on quentale-workspace at bounding box center [376, 180] width 753 height 360
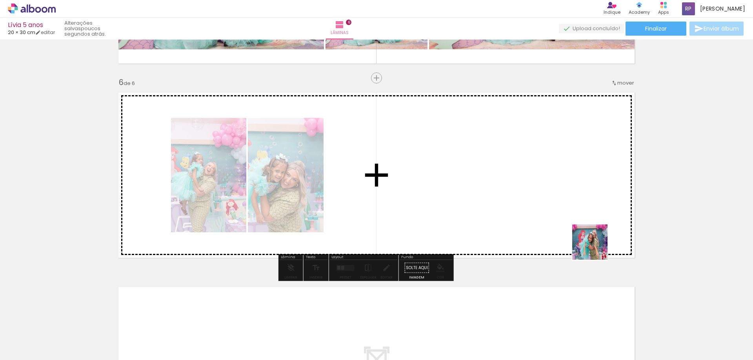
drag, startPoint x: 745, startPoint y: 337, endPoint x: 463, endPoint y: 181, distance: 322.5
click at [463, 181] on quentale-workspace at bounding box center [376, 180] width 753 height 360
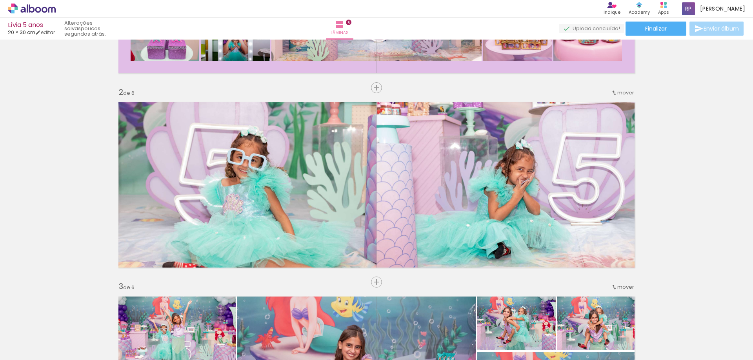
scroll to position [204, 0]
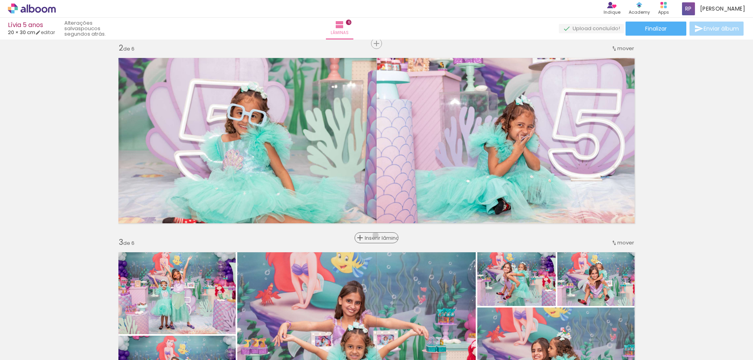
click at [374, 236] on span "Inserir lâmina" at bounding box center [380, 238] width 31 height 5
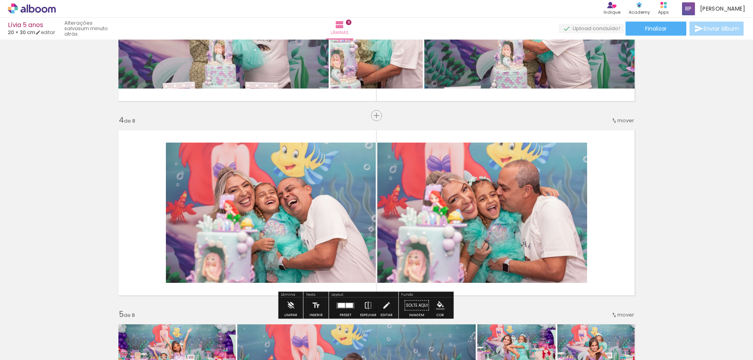
scroll to position [0, 983]
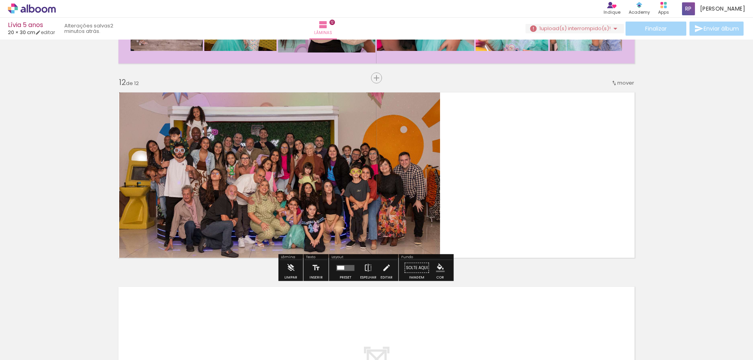
scroll to position [0, 2257]
click at [22, 348] on span "Adicionar Fotos" at bounding box center [28, 350] width 24 height 9
click at [0, 0] on input "file" at bounding box center [0, 0] width 0 height 0
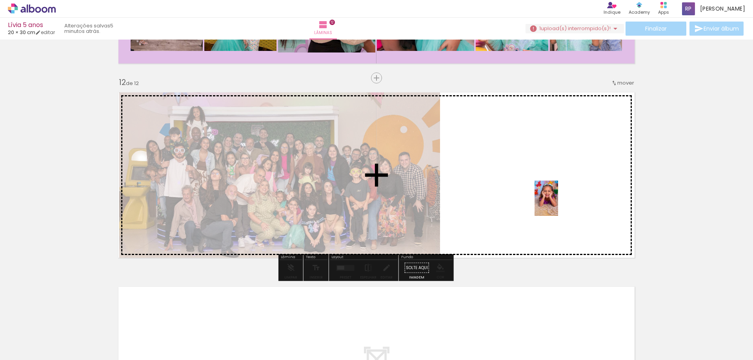
drag, startPoint x: 726, startPoint y: 335, endPoint x: 548, endPoint y: 197, distance: 225.9
click at [548, 197] on quentale-workspace at bounding box center [376, 180] width 753 height 360
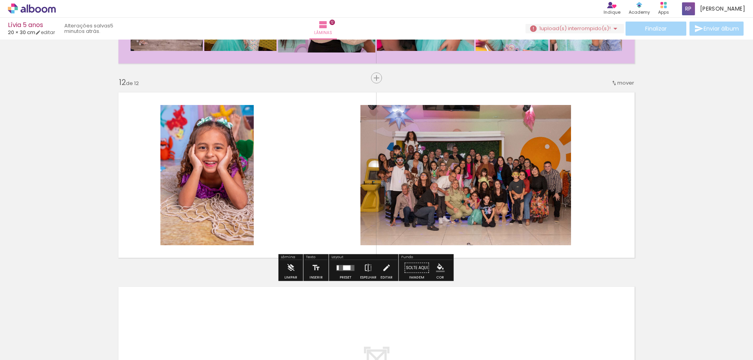
click at [356, 273] on div at bounding box center [345, 268] width 21 height 16
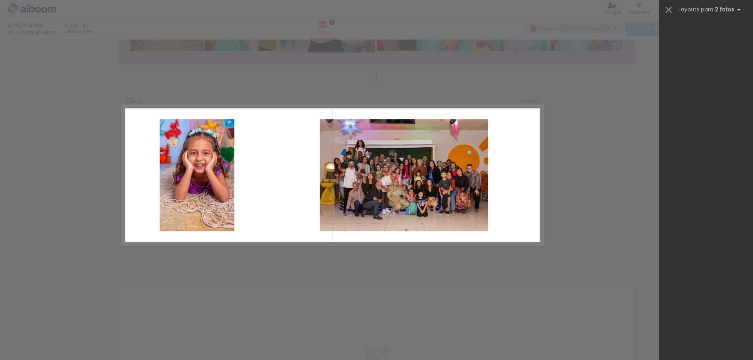
scroll to position [0, 0]
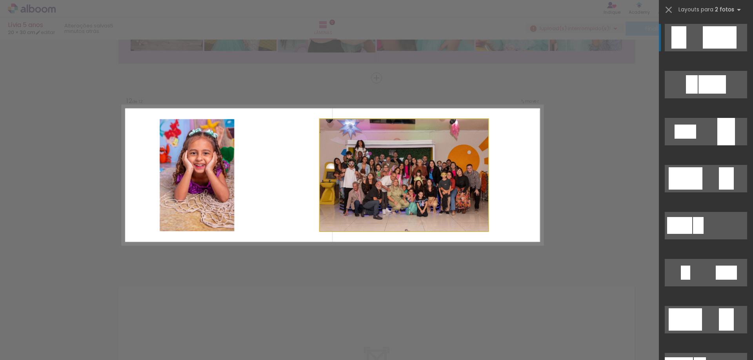
click at [320, 184] on quentale-photo at bounding box center [404, 175] width 169 height 112
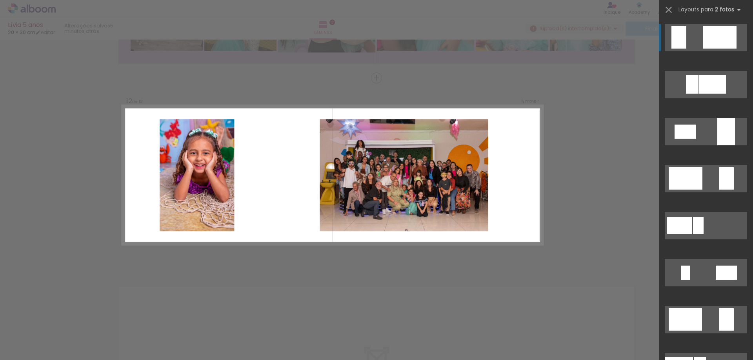
click at [520, 184] on quentale-layouter at bounding box center [332, 176] width 420 height 140
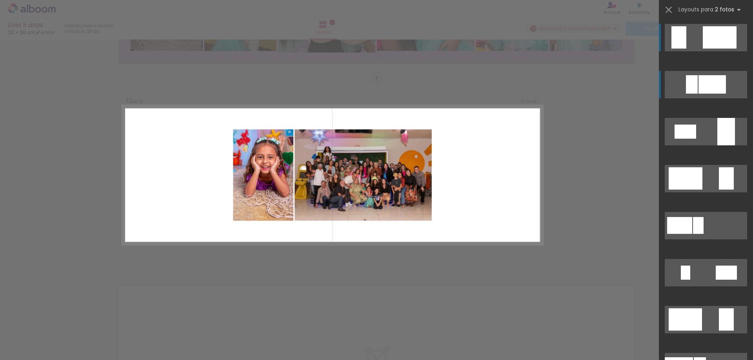
click at [721, 81] on div at bounding box center [712, 84] width 27 height 18
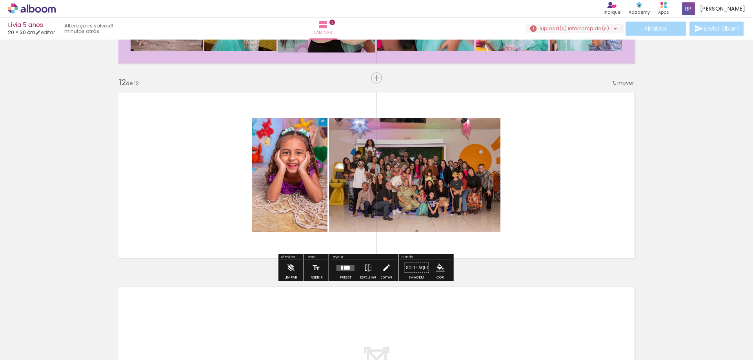
click at [391, 276] on iron-icon at bounding box center [386, 268] width 9 height 16
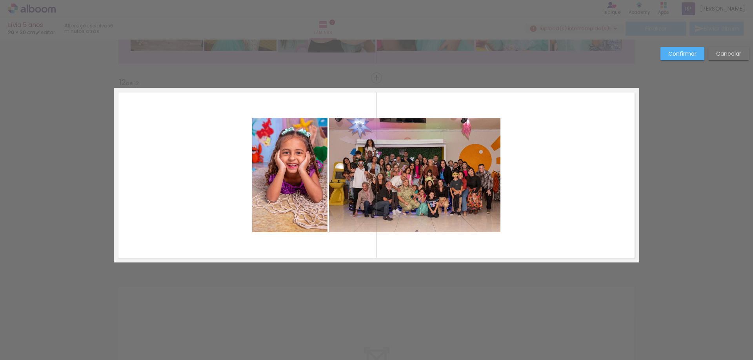
click at [417, 186] on quentale-photo at bounding box center [414, 175] width 171 height 115
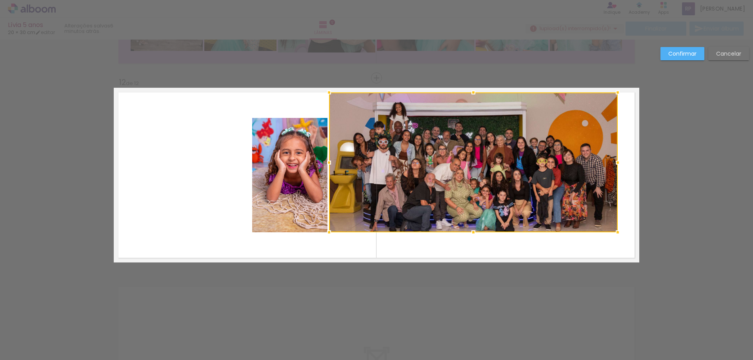
drag, startPoint x: 498, startPoint y: 118, endPoint x: 615, endPoint y: 93, distance: 120.0
click at [615, 93] on div at bounding box center [618, 93] width 16 height 16
click at [497, 228] on quentale-photo at bounding box center [473, 163] width 289 height 140
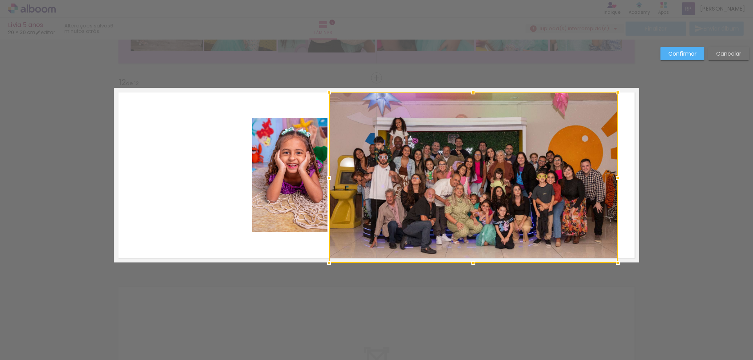
drag, startPoint x: 471, startPoint y: 232, endPoint x: 488, endPoint y: 258, distance: 30.9
click at [488, 258] on div at bounding box center [473, 178] width 289 height 171
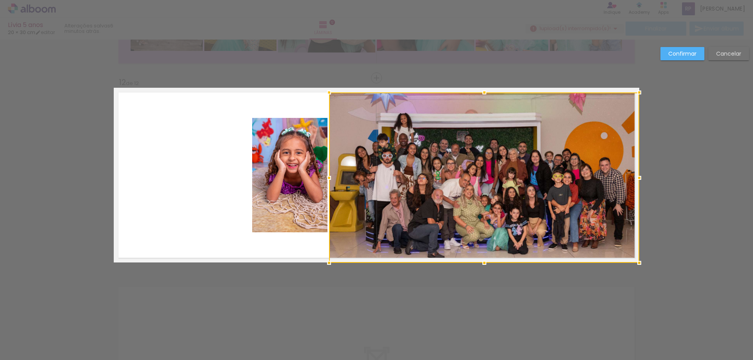
drag, startPoint x: 619, startPoint y: 179, endPoint x: 632, endPoint y: 176, distance: 13.3
click at [632, 176] on div at bounding box center [640, 178] width 16 height 16
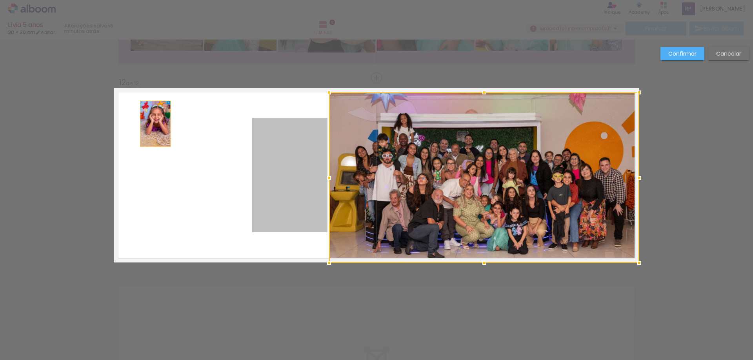
drag, startPoint x: 273, startPoint y: 182, endPoint x: 153, endPoint y: 124, distance: 134.0
click at [153, 124] on quentale-layouter at bounding box center [377, 175] width 526 height 175
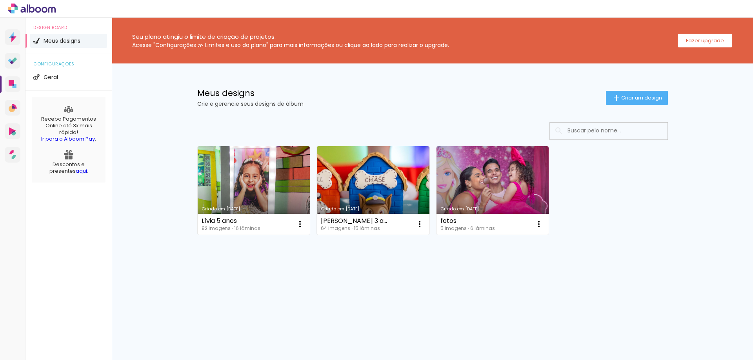
click at [60, 142] on link "Ir para o Alboom Pay" at bounding box center [68, 138] width 54 height 7
click at [0, 0] on slot "Fazer upgrade" at bounding box center [0, 0] width 0 height 0
